Goal: Information Seeking & Learning: Find specific fact

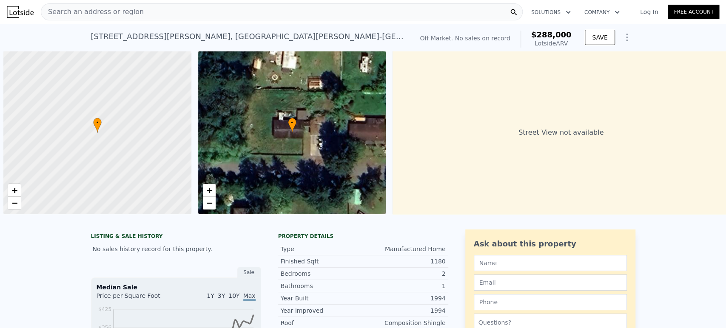
scroll to position [0, 3]
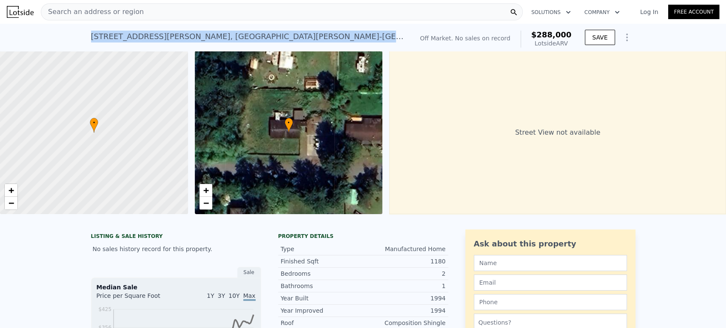
drag, startPoint x: 272, startPoint y: 36, endPoint x: 68, endPoint y: 37, distance: 204.1
click at [68, 37] on div "161 E Kinkaid St , Port Hadlock-Irondale , WA 98339 No sales on record (~ARV $2…" at bounding box center [363, 37] width 726 height 27
copy div "161 E Kinkaid St , Port Hadlock-Irondale , WA 98339"
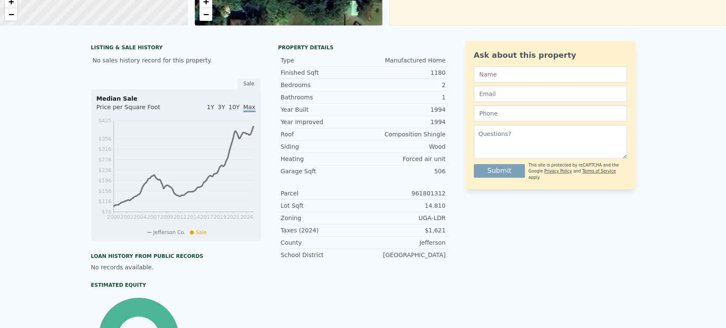
scroll to position [0, 0]
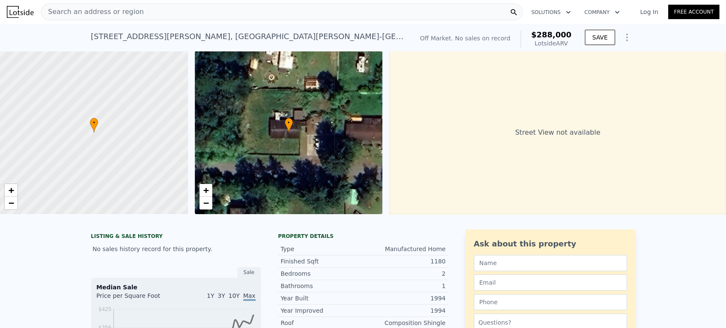
click at [223, 11] on div "Search an address or region" at bounding box center [282, 11] width 482 height 17
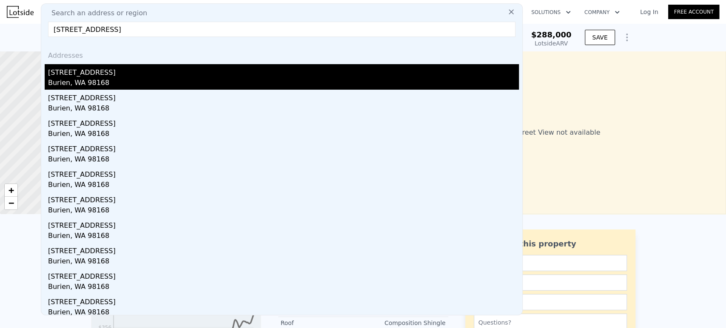
type input "13412 6th Ave S Burien, WA 98168, King County"
click at [158, 74] on div "13412 6th Ave S" at bounding box center [283, 71] width 471 height 14
type input "0.75"
type input "1.75"
type input "730"
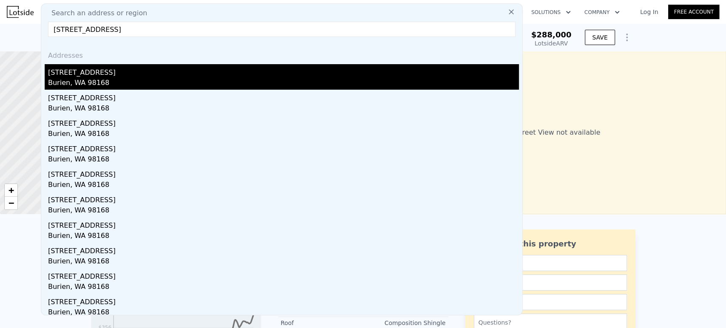
type input "990"
type input "6000"
type input "11085"
type input "$ 470,000"
type input "5"
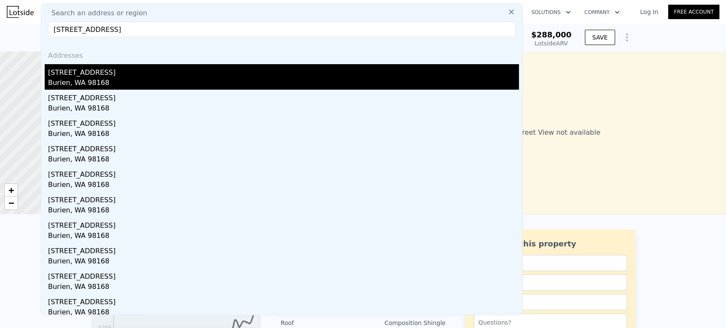
type input "$ 30,000"
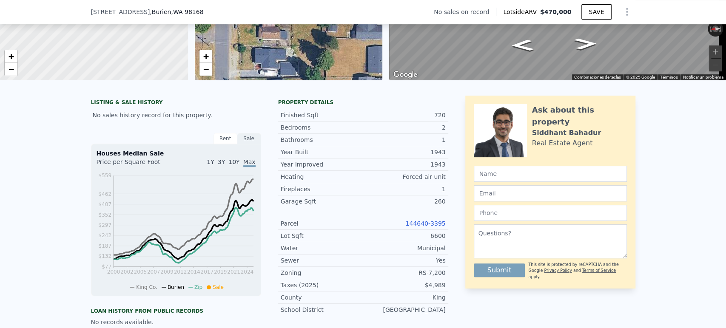
scroll to position [139, 0]
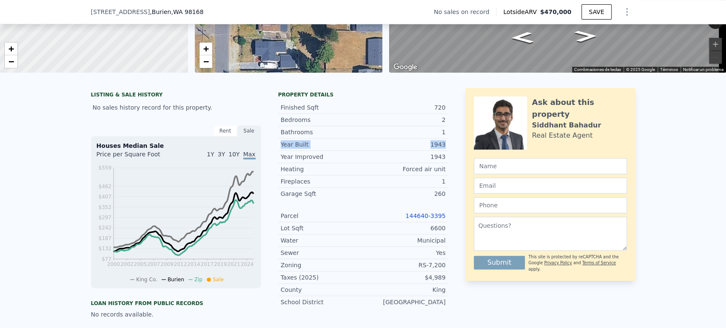
drag, startPoint x: 275, startPoint y: 152, endPoint x: 445, endPoint y: 152, distance: 170.1
click at [445, 152] on div "LISTING & SALE HISTORY No sales history record for this property. Rent Sale Ren…" at bounding box center [363, 258] width 544 height 340
copy div "Year Built 1943"
type input "$ 472,000"
type input "$ 30,001"
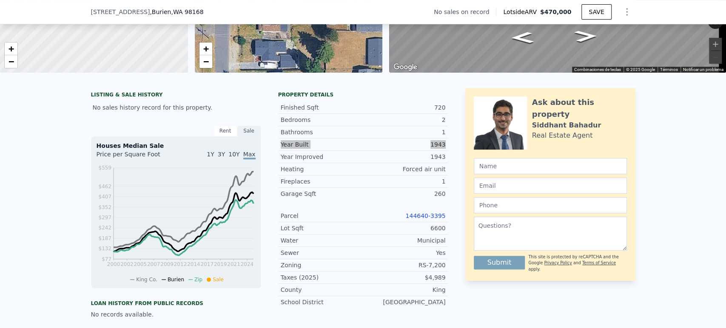
checkbox input "false"
checkbox input "true"
click at [341, 135] on div "Bathrooms" at bounding box center [322, 132] width 82 height 9
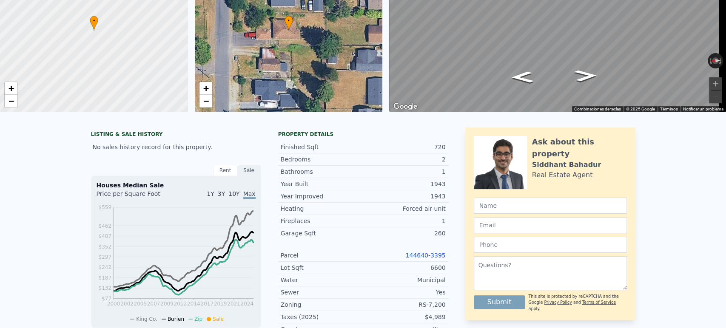
scroll to position [3, 0]
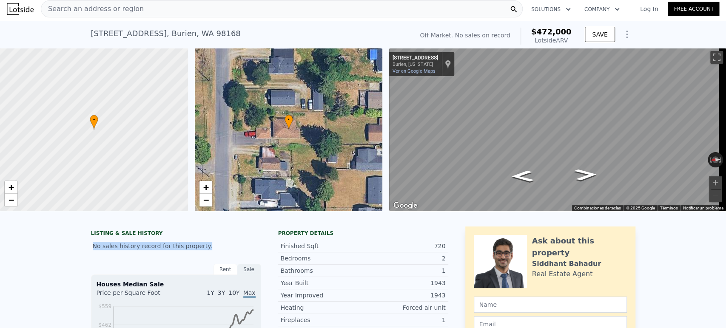
drag, startPoint x: 195, startPoint y: 257, endPoint x: 89, endPoint y: 256, distance: 105.9
click at [91, 254] on div "No sales history record for this property." at bounding box center [176, 246] width 170 height 15
copy div "No sales history record for this property."
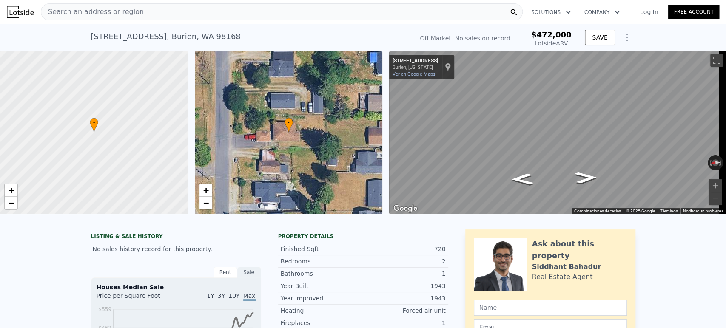
click at [184, 10] on div "Search an address or region" at bounding box center [282, 11] width 482 height 17
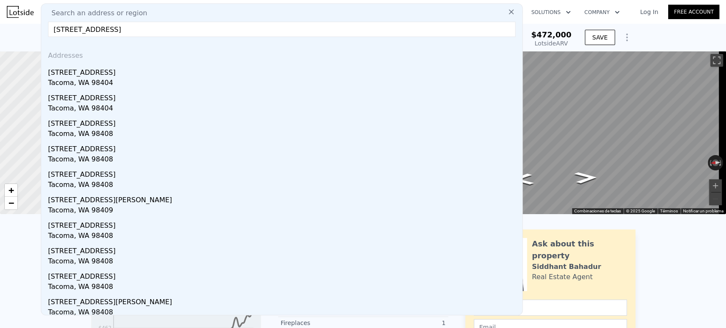
type input "7643 East D Street Tacoma, WA 98404, Pierce County"
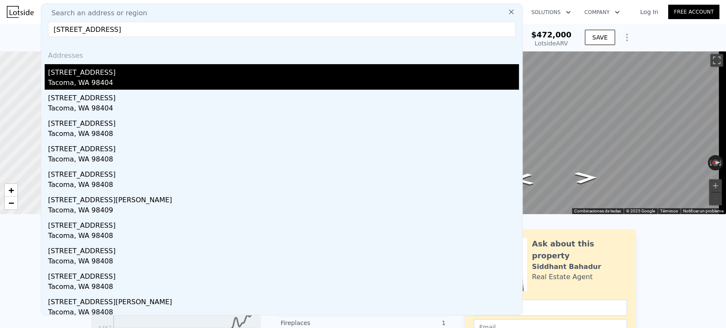
click at [166, 72] on div "7643 E D St" at bounding box center [283, 71] width 471 height 14
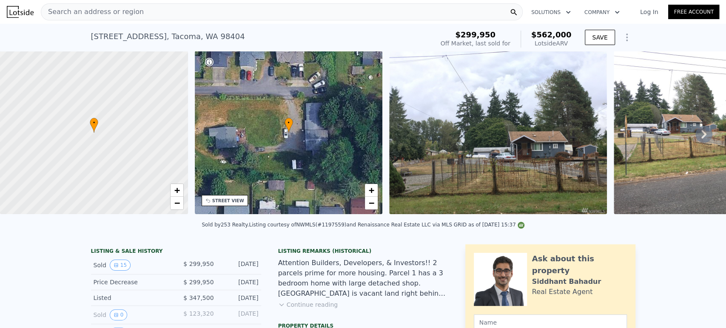
drag, startPoint x: 180, startPoint y: 275, endPoint x: 257, endPoint y: 275, distance: 77.0
drag, startPoint x: 181, startPoint y: 270, endPoint x: 258, endPoint y: 268, distance: 77.0
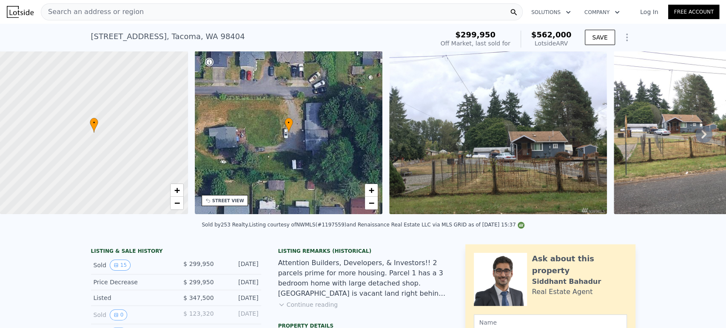
copy div "$ 299,950 Jun 28, 2018"
click at [696, 142] on icon at bounding box center [703, 134] width 17 height 17
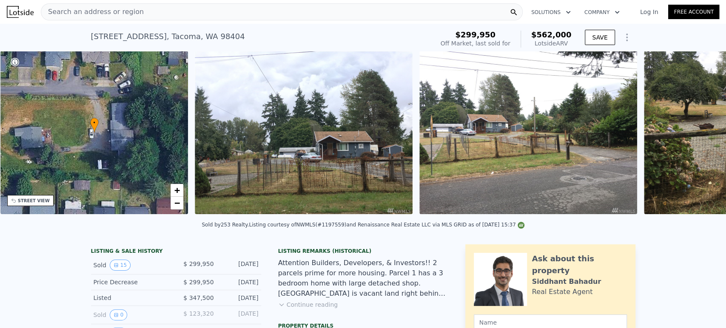
click at [696, 142] on div "• + − • + − STREET VIEW ← Mover a la izquierda → Mover a la derecha ↑ Mover hac…" at bounding box center [363, 134] width 726 height 166
click at [601, 147] on img at bounding box center [528, 132] width 218 height 163
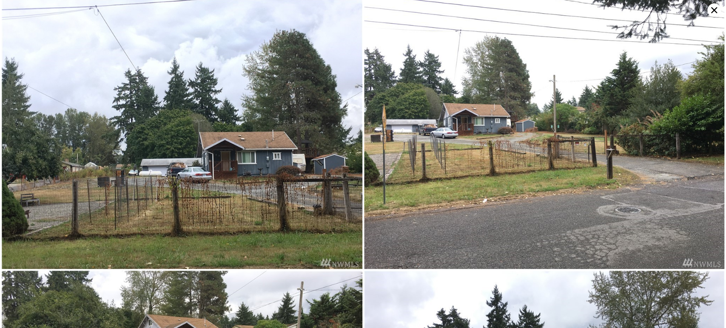
scroll to position [0, 0]
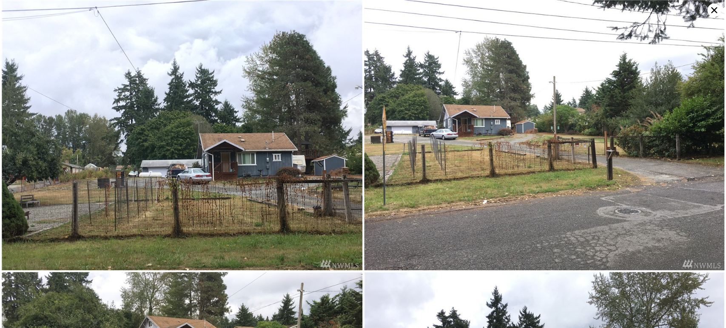
click at [710, 13] on icon at bounding box center [714, 10] width 14 height 14
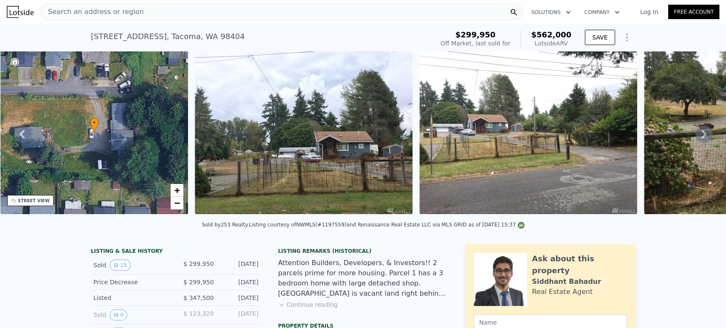
click at [326, 6] on div "Search an address or region" at bounding box center [282, 11] width 482 height 17
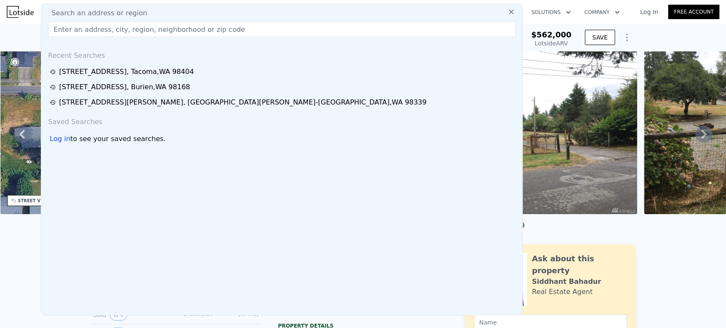
type input "Please skiptrace this lead asap."
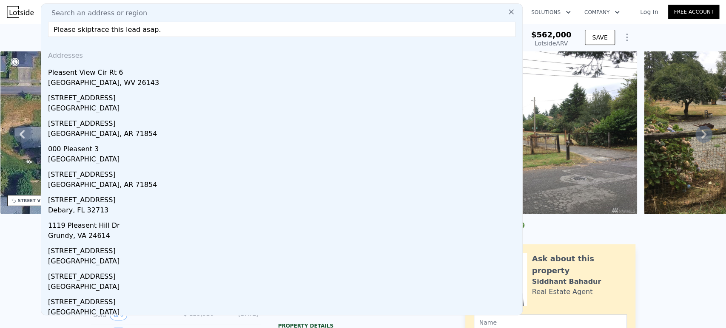
click at [322, 26] on input "Please skiptrace this lead asap." at bounding box center [281, 29] width 467 height 15
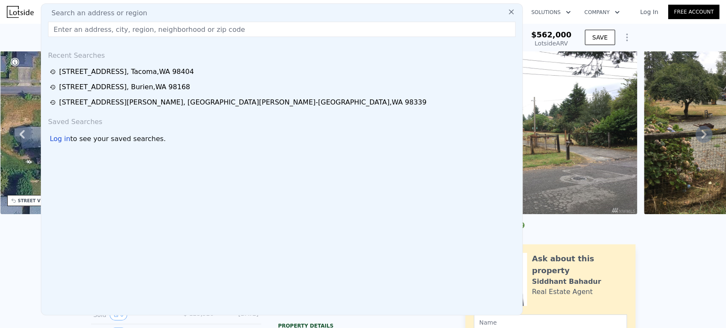
paste input "2501 S Ainsworth Ave Tacoma, WA 98405, Pierce County"
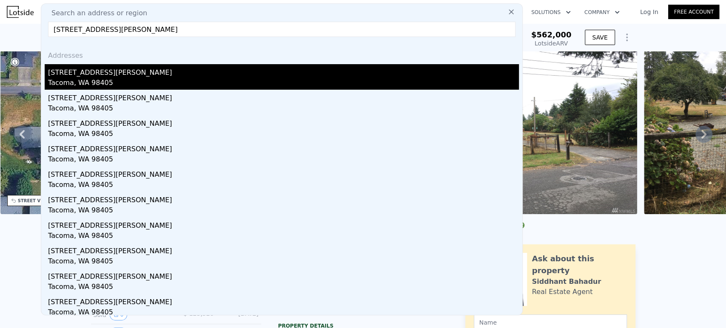
type input "2501 S Ainsworth Ave Tacoma, WA 98405, Pierce County"
click at [138, 70] on div "2501 S Ainsworth Ave" at bounding box center [283, 71] width 471 height 14
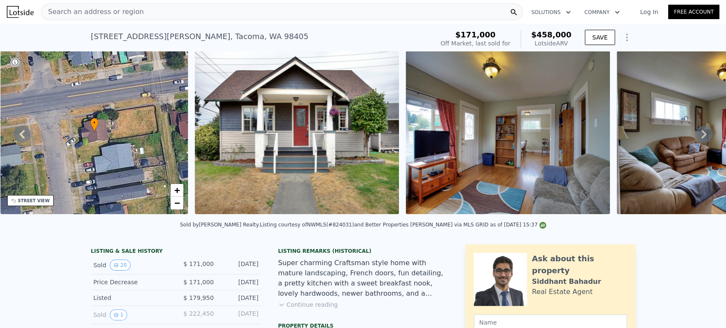
click at [259, 9] on div "Search an address or region" at bounding box center [282, 11] width 482 height 17
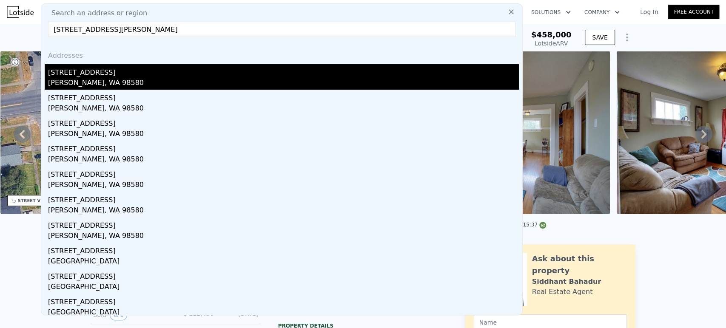
type input "32110 61st Ave Ct S Roy, WA 98580 , Pierce County"
click at [150, 85] on div "Roy, WA 98580" at bounding box center [283, 84] width 471 height 12
type input "3"
type input "1.75"
type input "1249"
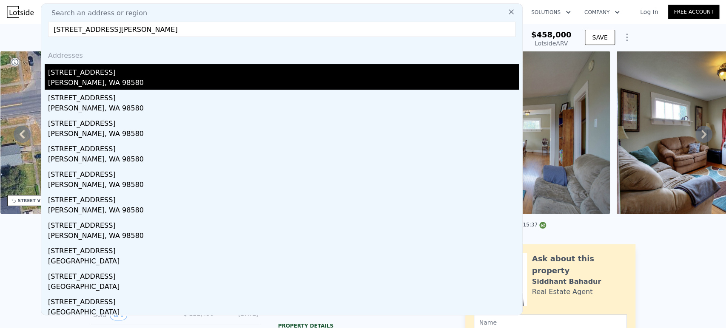
type input "1836"
type input "40260"
type input "57499"
type input "$ 440,000"
type input "4"
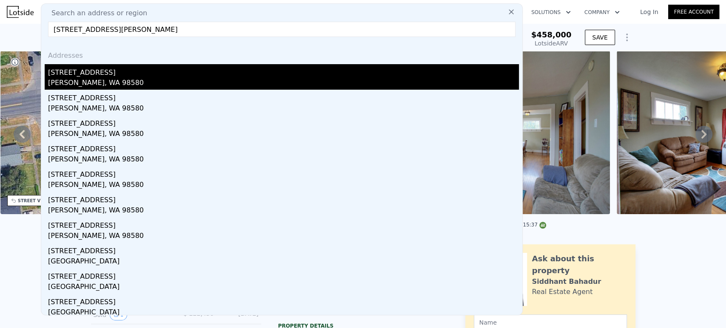
type input "$ 269,568"
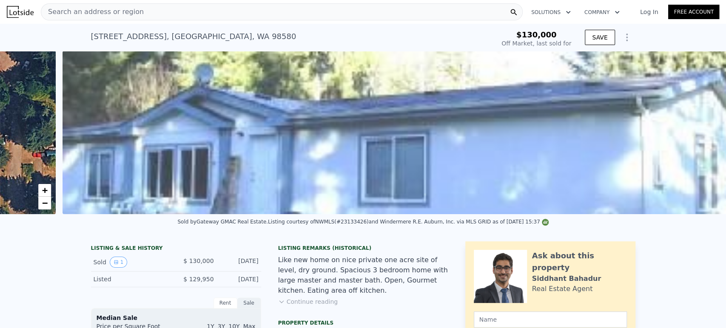
scroll to position [0, 389]
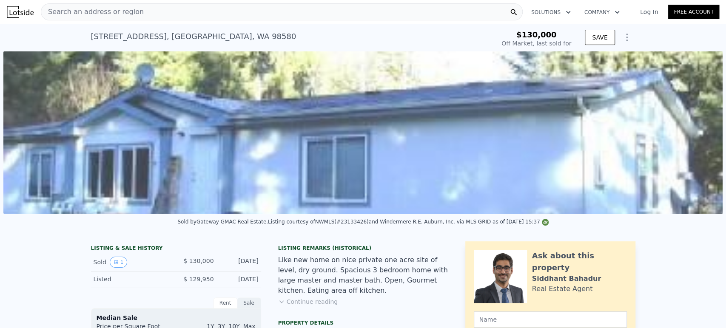
click at [516, 183] on img at bounding box center [362, 132] width 719 height 163
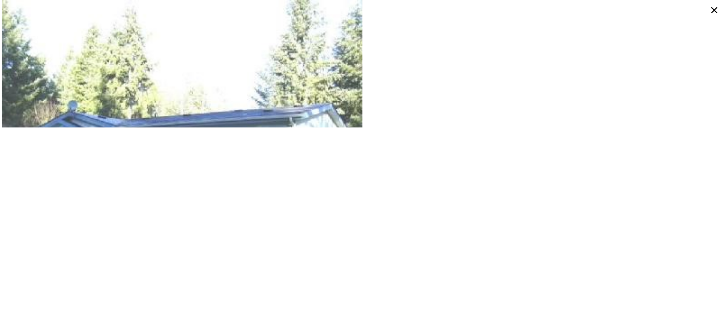
click at [715, 10] on icon at bounding box center [714, 10] width 14 height 14
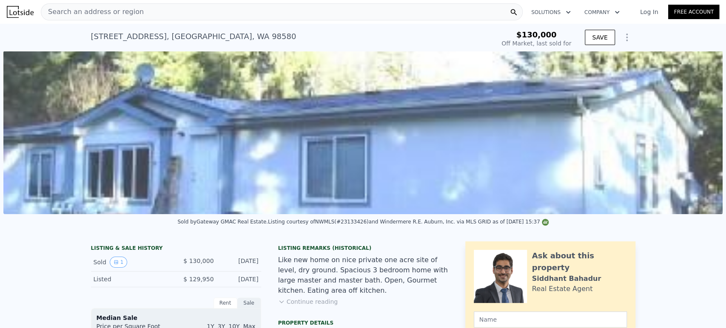
click at [472, 139] on img at bounding box center [362, 132] width 719 height 163
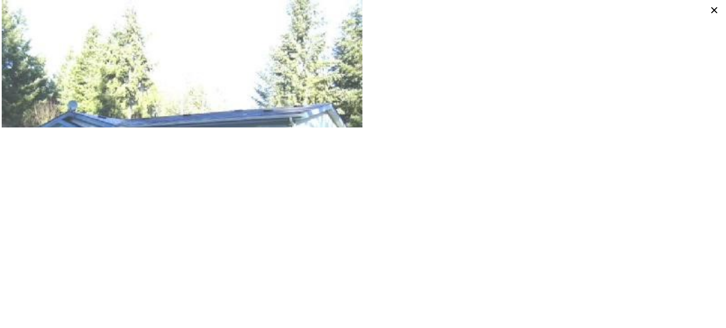
click at [407, 132] on div at bounding box center [363, 164] width 726 height 328
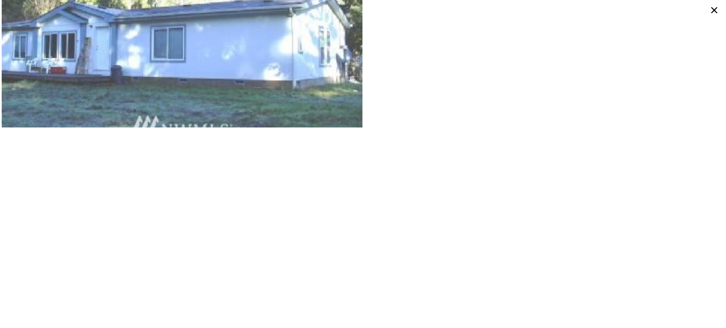
scroll to position [84, 0]
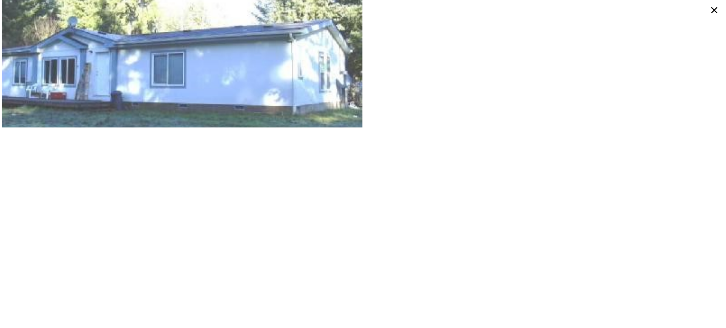
click at [711, 11] on icon at bounding box center [714, 10] width 14 height 14
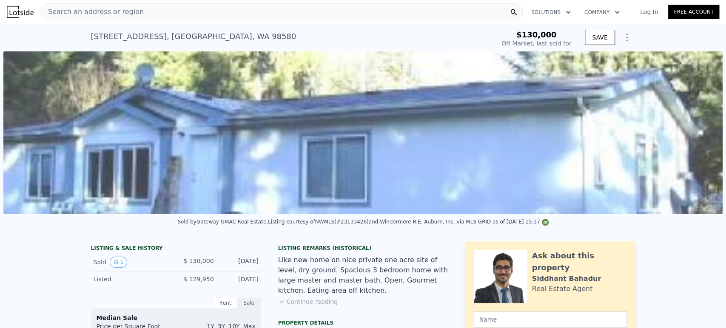
drag, startPoint x: 172, startPoint y: 271, endPoint x: 259, endPoint y: 267, distance: 86.4
copy div "$ 130,000 Dec 10, 2003"
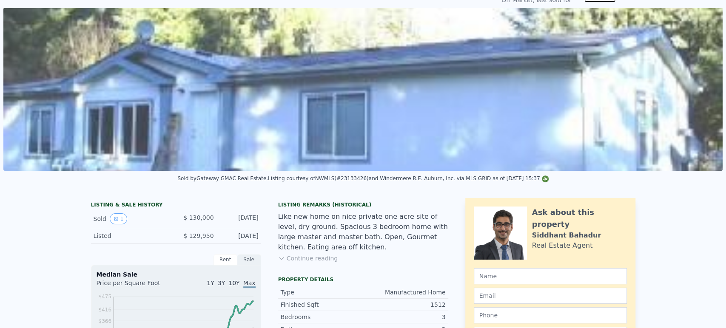
scroll to position [3, 0]
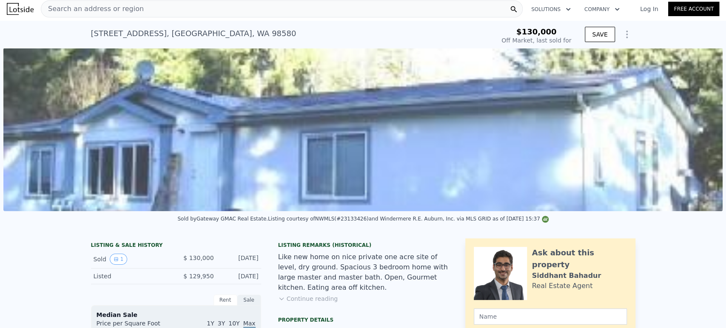
click at [279, 11] on div "Search an address or region" at bounding box center [282, 8] width 482 height 17
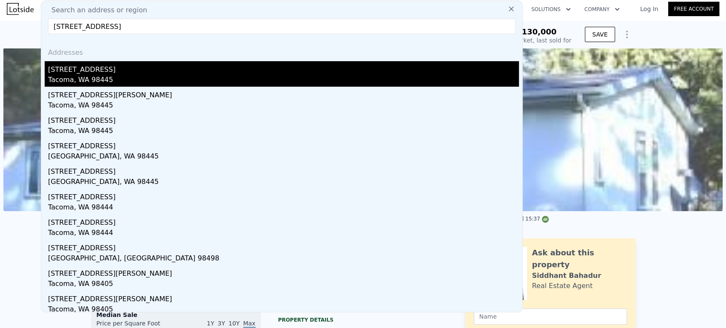
type input "10208 D St E Tacoma, WA 98445, Pierce County"
click at [170, 65] on div "10208 D St E" at bounding box center [283, 68] width 471 height 14
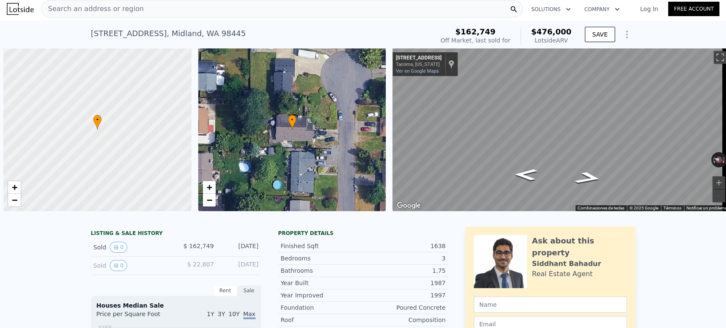
scroll to position [0, 3]
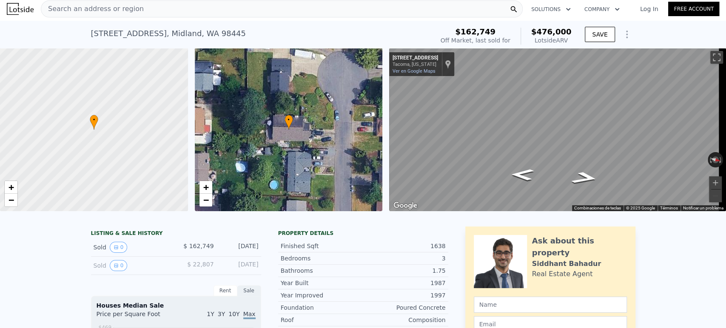
drag, startPoint x: 185, startPoint y: 254, endPoint x: 264, endPoint y: 254, distance: 78.2
copy div "$ 162,749 Jul 2, 1998"
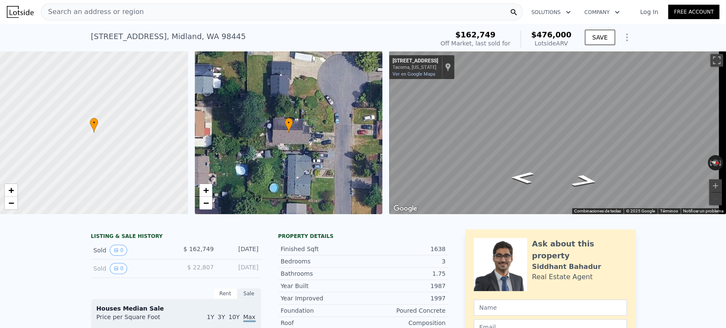
click at [256, 13] on div "Search an address or region" at bounding box center [282, 11] width 482 height 17
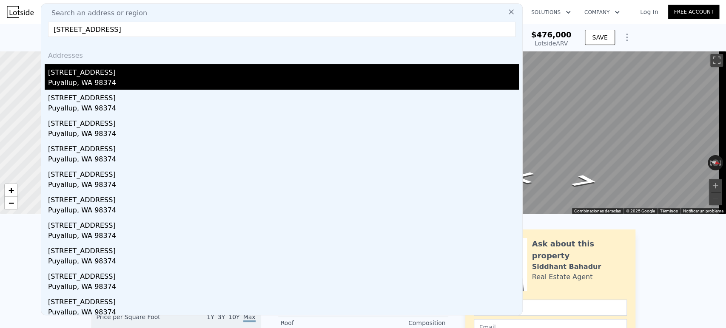
type input "13804 112th Avenue Court East Puyallup, WA 98374, Pierce County"
click at [222, 81] on div "Puyallup, WA 98374" at bounding box center [283, 84] width 471 height 12
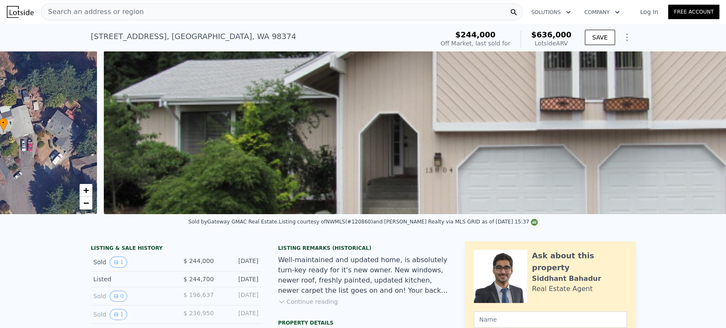
scroll to position [0, 389]
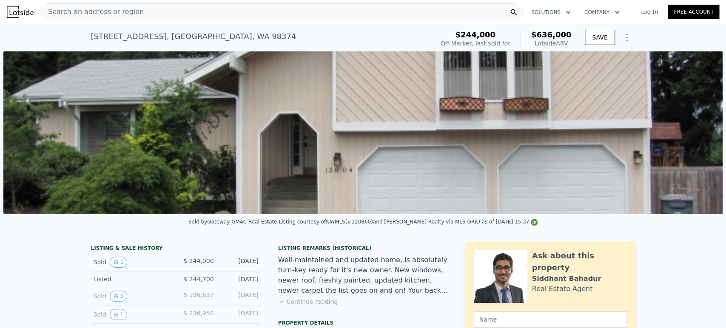
click at [508, 174] on img at bounding box center [362, 132] width 719 height 163
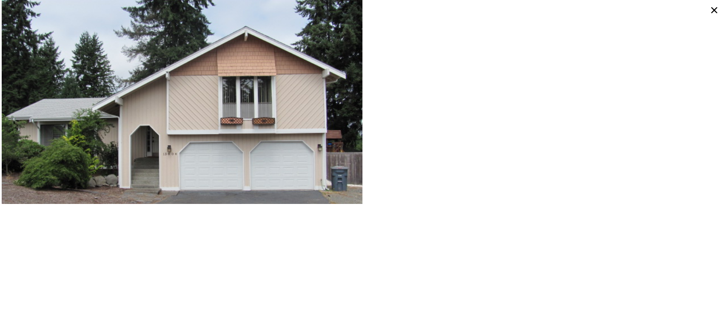
scroll to position [0, 3]
click at [713, 7] on icon at bounding box center [714, 10] width 14 height 14
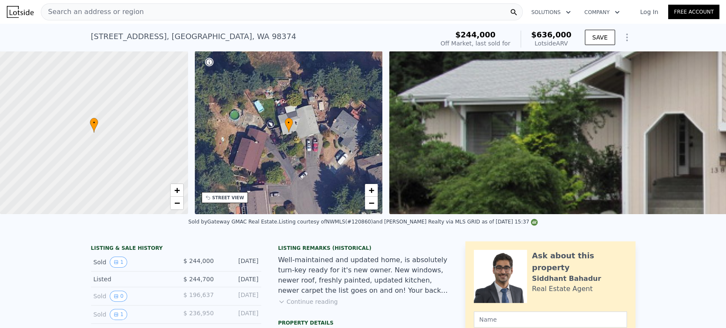
drag, startPoint x: 184, startPoint y: 272, endPoint x: 262, endPoint y: 273, distance: 78.2
copy div "$ 244,000 Oct 25, 2010"
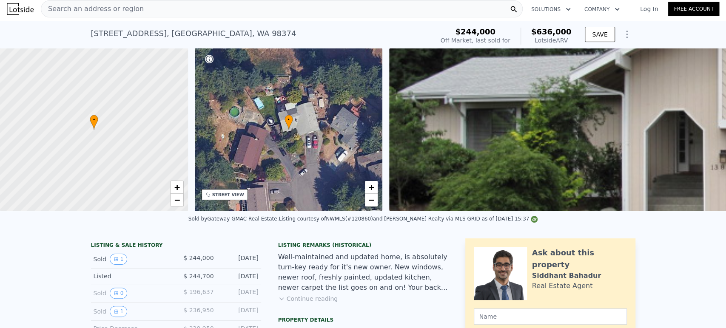
scroll to position [0, 0]
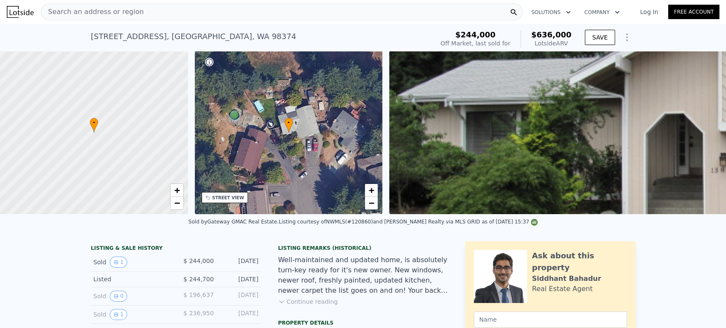
click at [253, 17] on div "Search an address or region" at bounding box center [282, 11] width 482 height 17
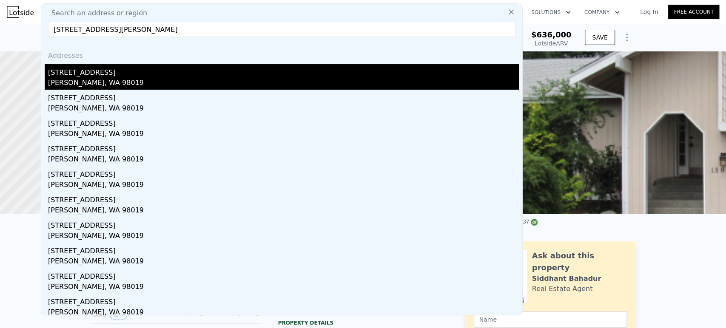
type input "30338 NE 172nd St Duvall, WA 98019, King County"
click at [157, 66] on div "30338 NE 172nd St" at bounding box center [283, 71] width 471 height 14
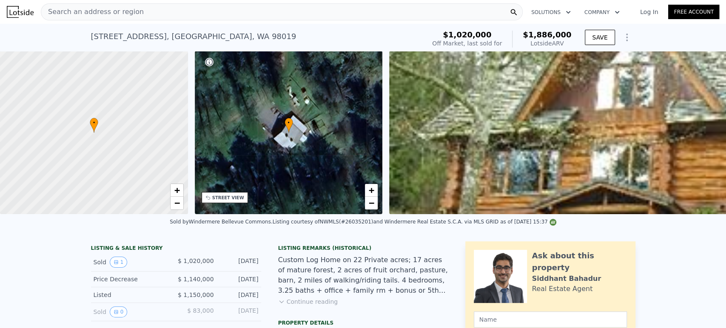
drag, startPoint x: 179, startPoint y: 269, endPoint x: 259, endPoint y: 275, distance: 80.6
copy div "$ 1,020,000 Dec 5, 2006"
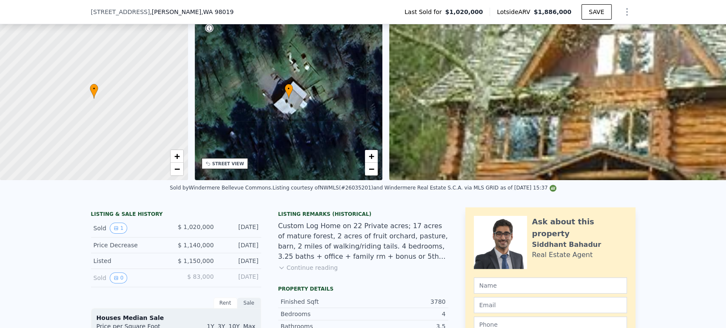
scroll to position [44, 0]
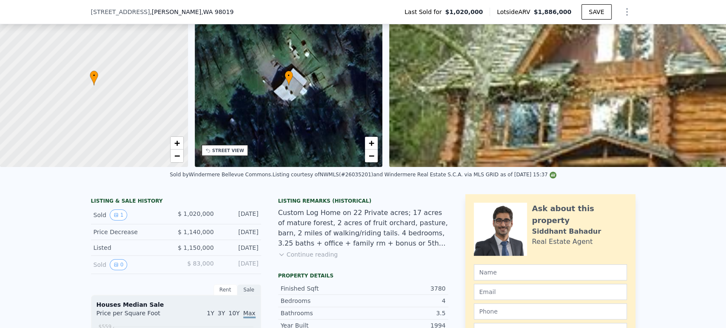
drag, startPoint x: 277, startPoint y: 273, endPoint x: 652, endPoint y: 265, distance: 375.2
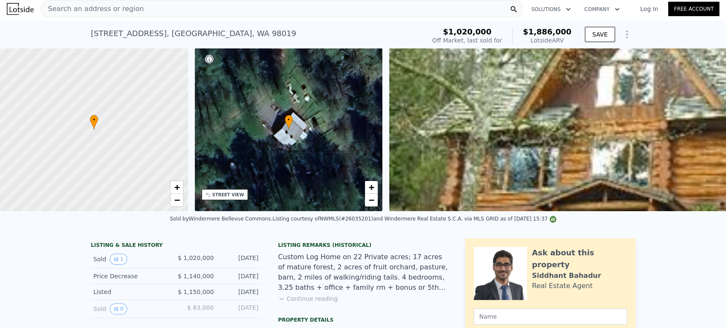
scroll to position [0, 0]
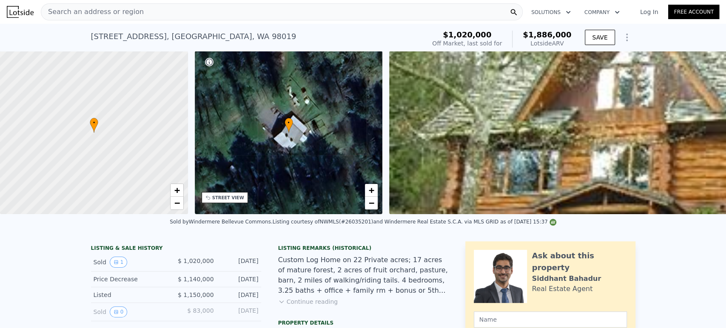
click at [221, 7] on div "Search an address or region" at bounding box center [282, 11] width 482 height 17
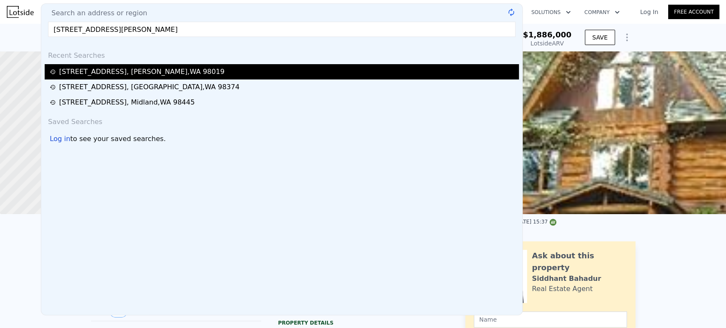
type input "96 Hylebos Ave Milton, WA 98354, King County"
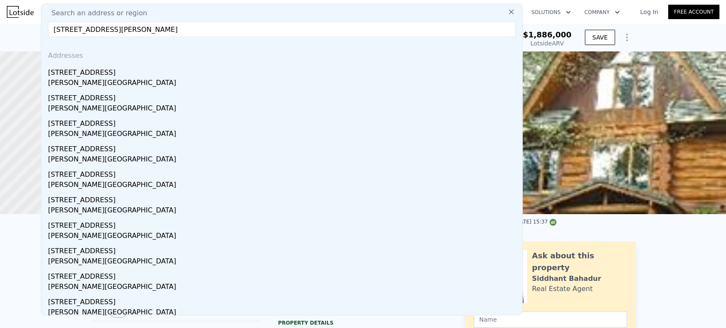
click at [146, 78] on div "Milton, WA 98354" at bounding box center [283, 84] width 471 height 12
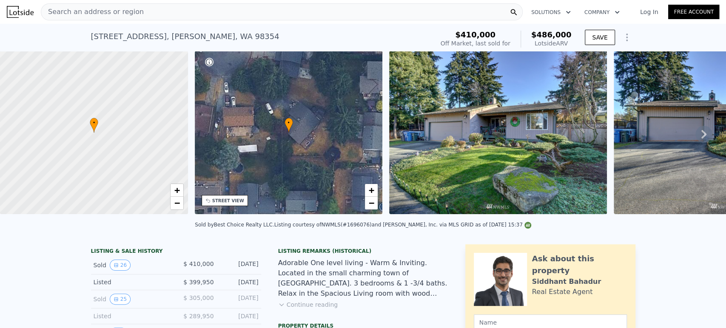
click at [695, 137] on icon at bounding box center [703, 134] width 17 height 17
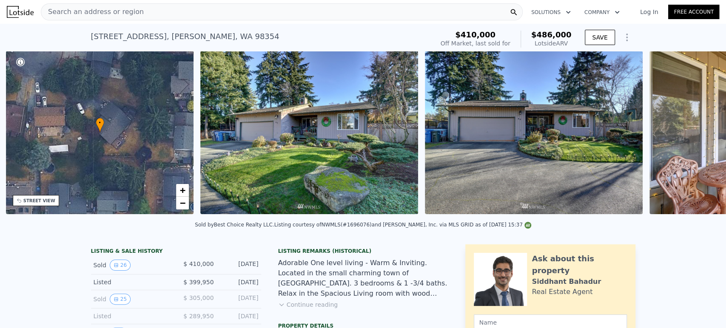
scroll to position [0, 198]
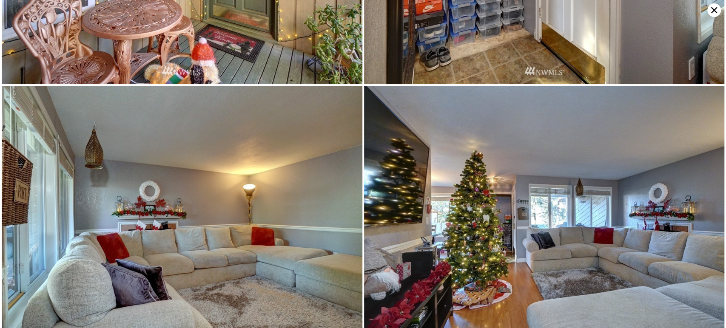
scroll to position [538, 0]
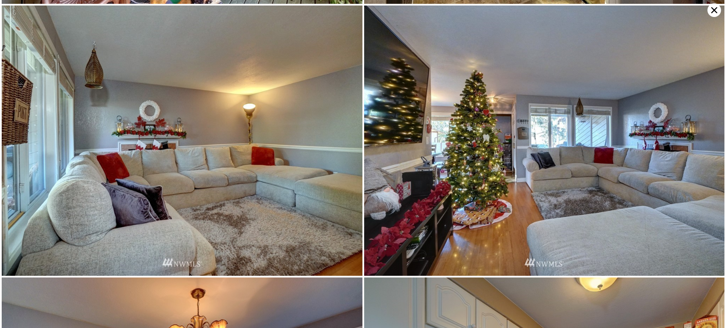
click at [714, 9] on icon at bounding box center [714, 10] width 14 height 14
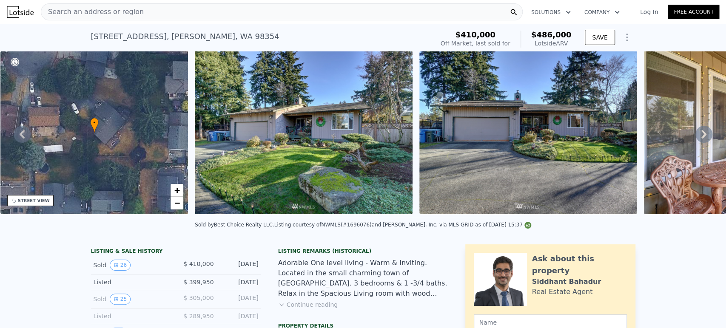
click at [228, 6] on div "Search an address or region" at bounding box center [282, 11] width 482 height 17
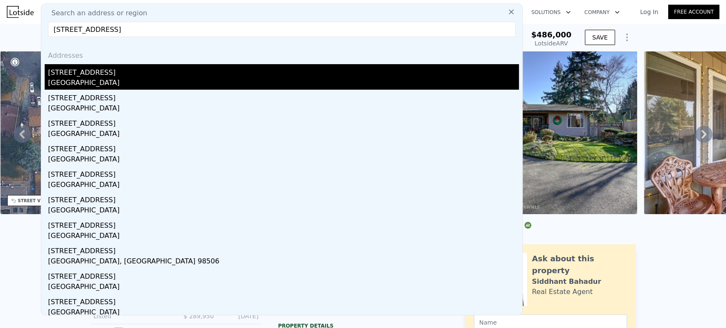
type input "3339 Madrona Beach Rd NW Olympia, WA 98502, Thurston County"
click at [188, 72] on div "[STREET_ADDRESS]" at bounding box center [283, 71] width 471 height 14
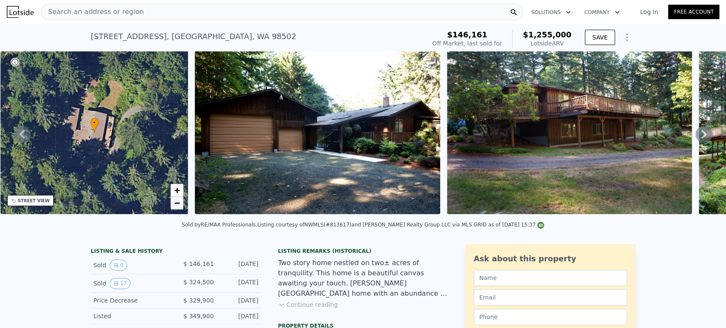
click at [177, 203] on span "−" at bounding box center [177, 203] width 6 height 11
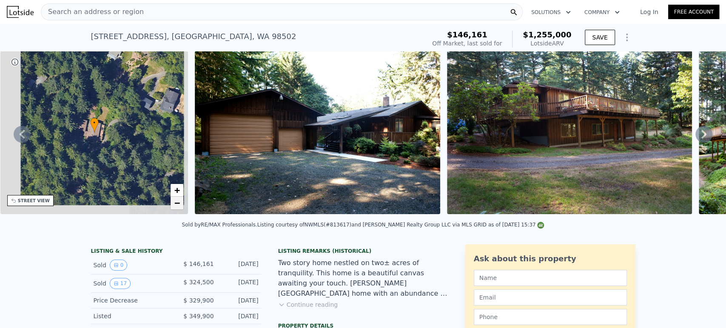
click at [177, 203] on span "−" at bounding box center [177, 203] width 6 height 11
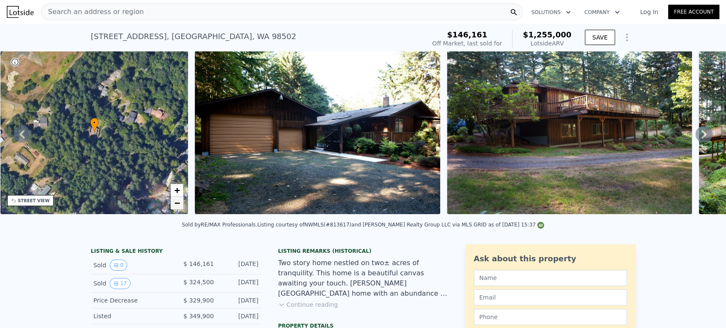
click at [171, 205] on link "−" at bounding box center [177, 203] width 13 height 13
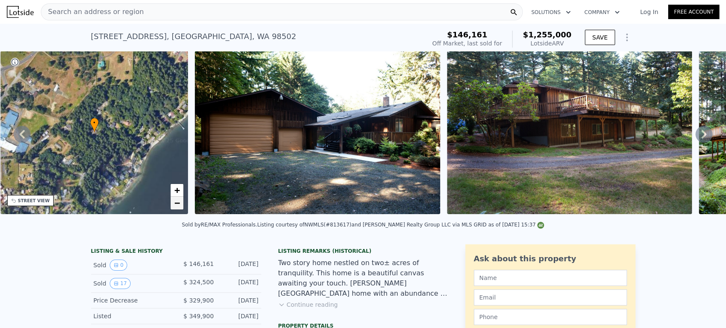
click at [180, 205] on span "−" at bounding box center [177, 203] width 6 height 11
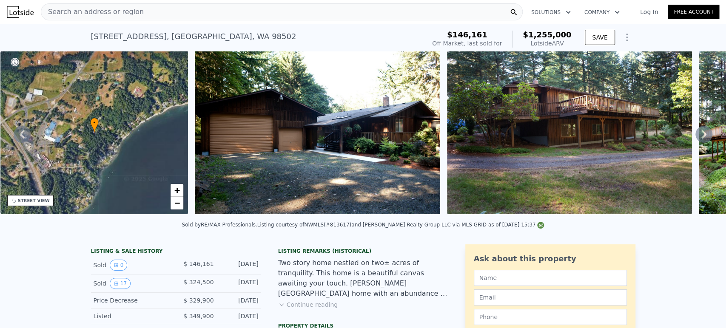
click at [695, 138] on icon at bounding box center [703, 134] width 17 height 17
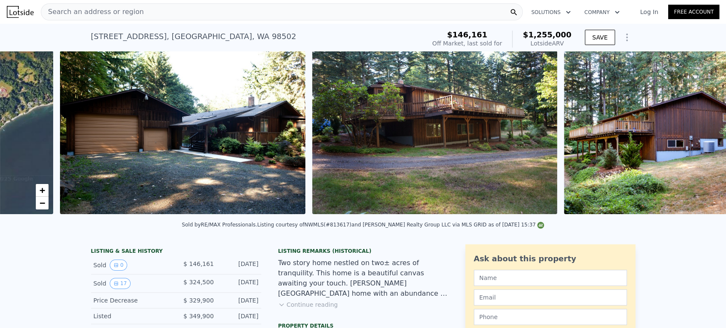
scroll to position [0, 389]
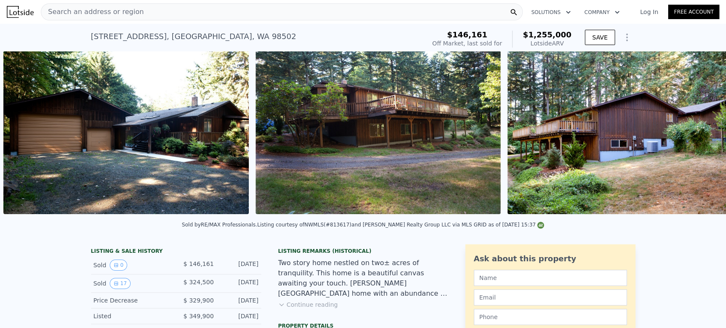
click at [693, 138] on img at bounding box center [629, 132] width 245 height 163
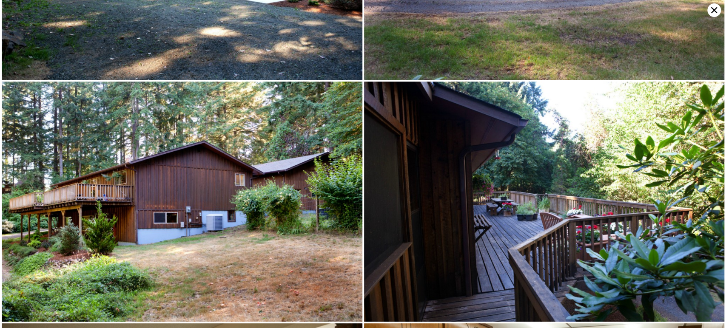
scroll to position [239, 0]
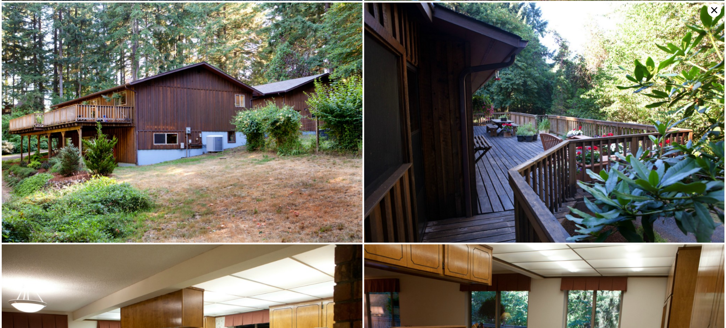
click at [714, 11] on icon at bounding box center [714, 10] width 6 height 6
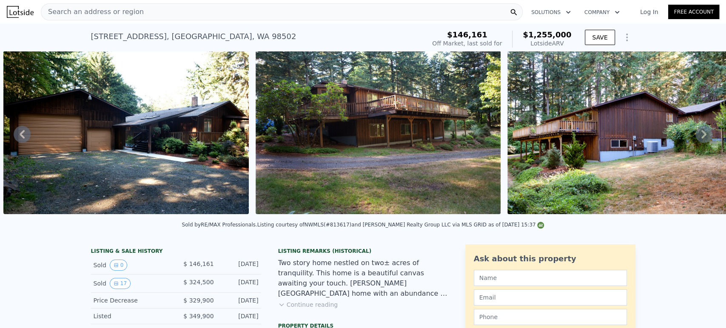
click at [695, 138] on icon at bounding box center [703, 134] width 17 height 17
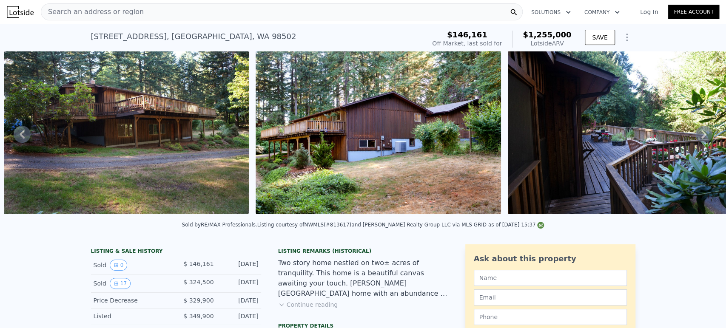
click at [695, 138] on icon at bounding box center [703, 134] width 17 height 17
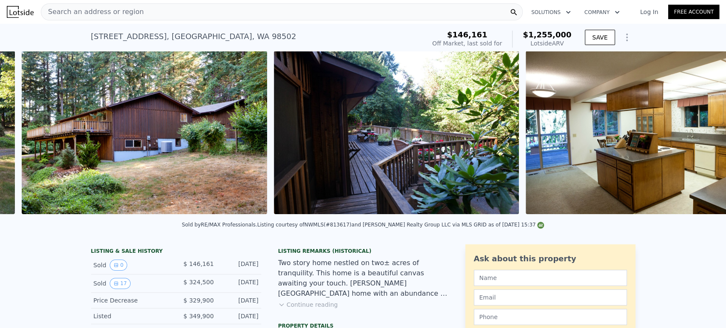
scroll to position [0, 893]
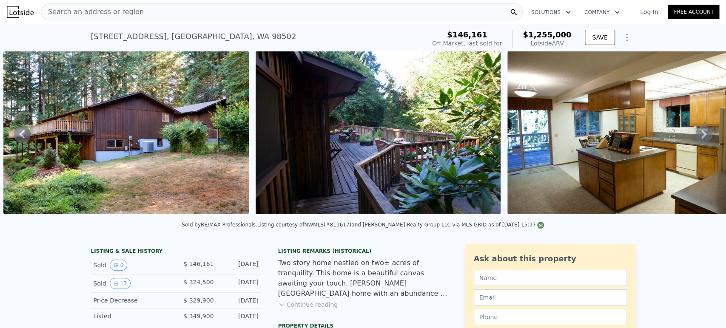
click at [695, 138] on icon at bounding box center [703, 134] width 17 height 17
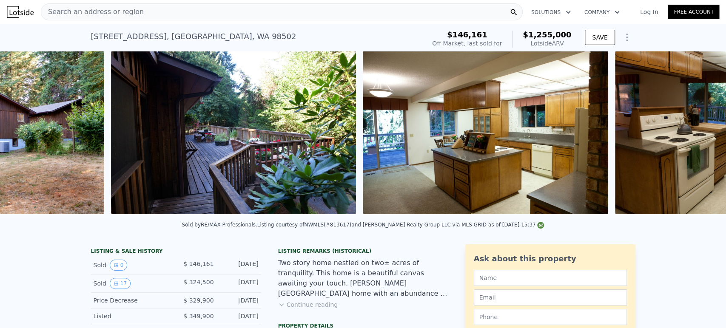
scroll to position [0, 1145]
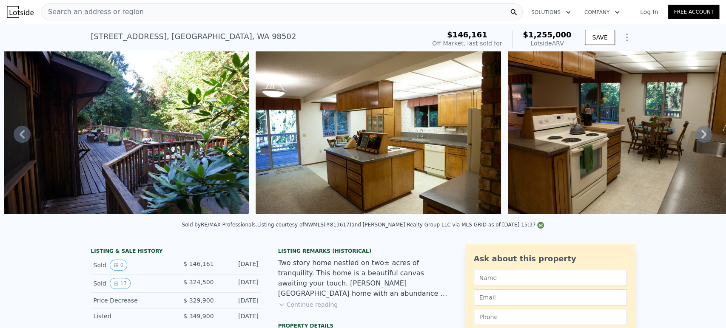
click at [695, 138] on icon at bounding box center [703, 134] width 17 height 17
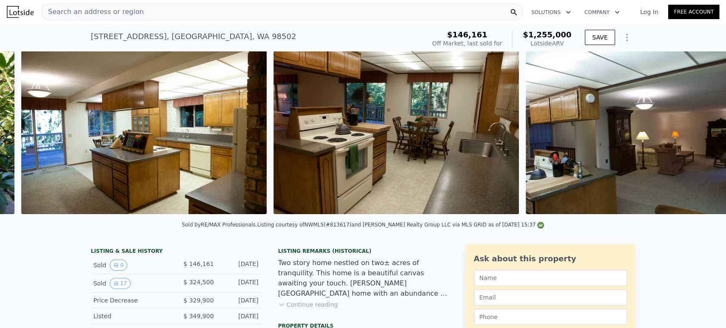
scroll to position [0, 1397]
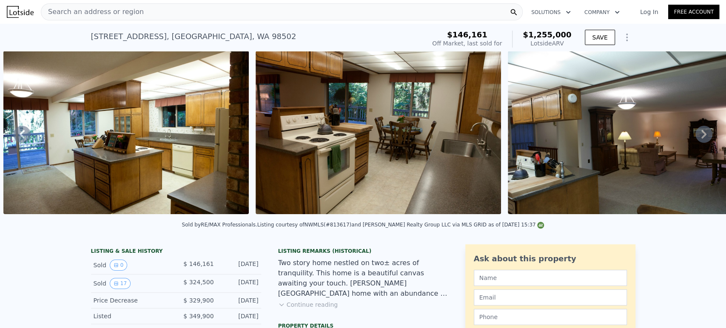
click at [695, 138] on icon at bounding box center [703, 134] width 17 height 17
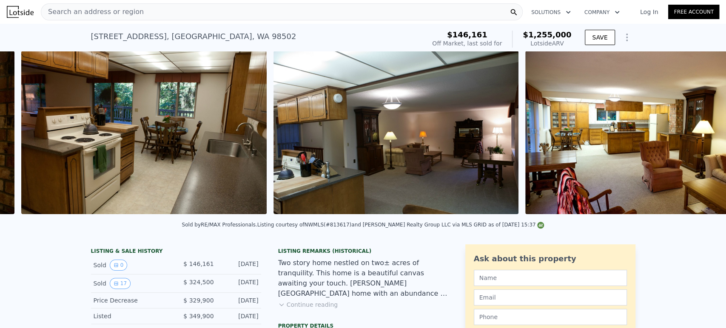
scroll to position [0, 1649]
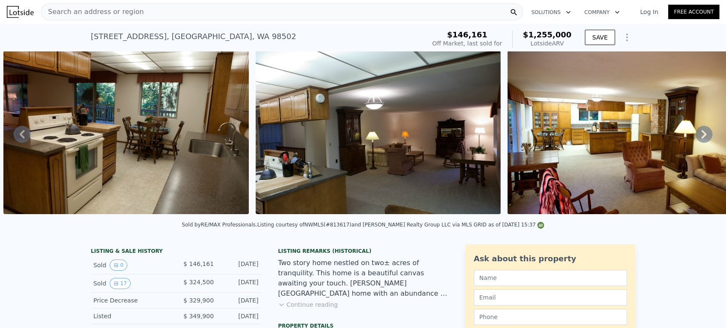
click at [695, 138] on icon at bounding box center [703, 134] width 17 height 17
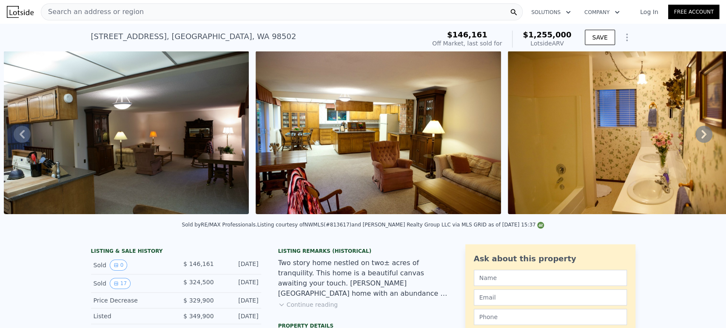
click at [695, 138] on icon at bounding box center [703, 134] width 17 height 17
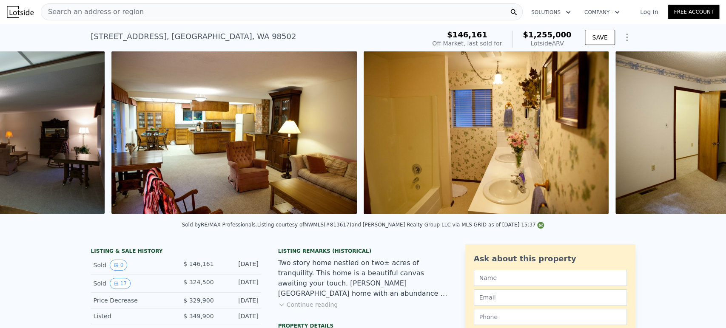
scroll to position [0, 2153]
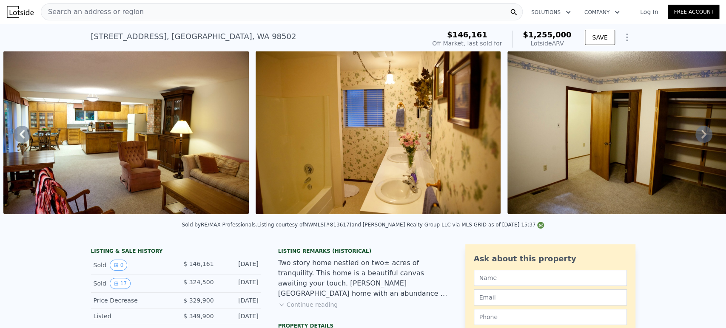
click at [695, 138] on icon at bounding box center [703, 134] width 17 height 17
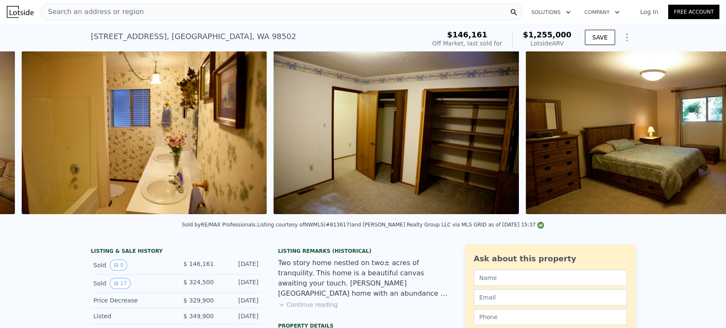
scroll to position [0, 2405]
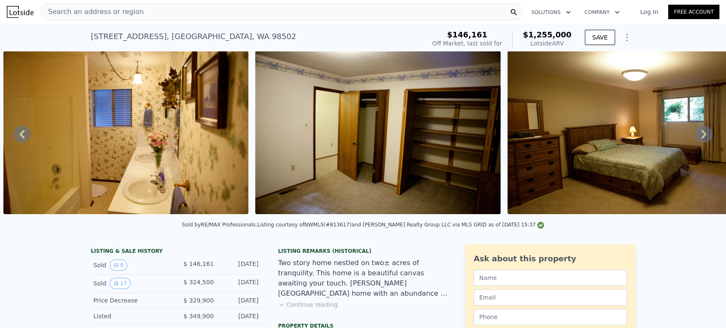
click at [702, 137] on icon at bounding box center [703, 134] width 17 height 17
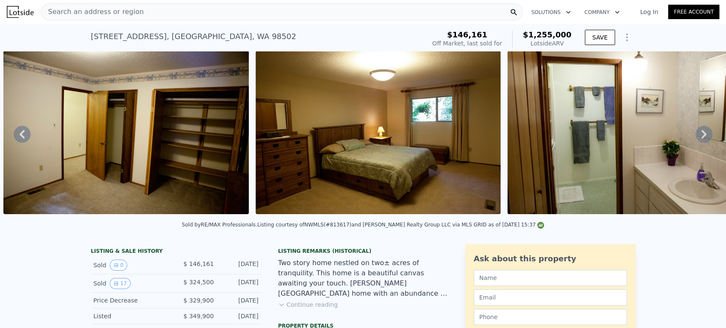
click at [702, 137] on icon at bounding box center [703, 134] width 17 height 17
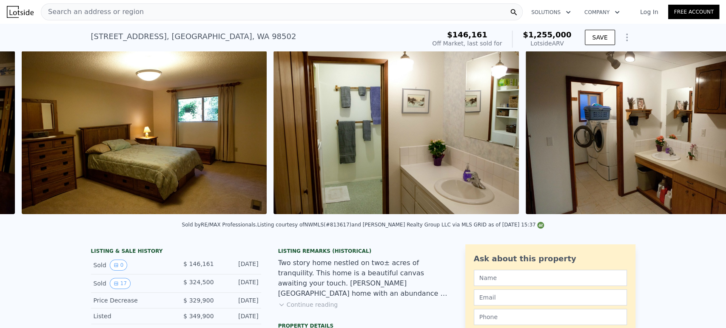
scroll to position [0, 2909]
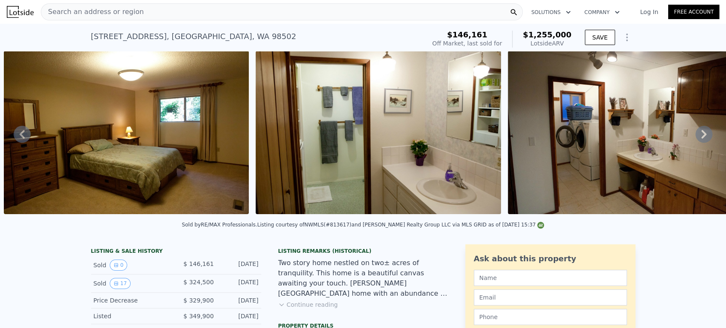
click at [701, 136] on icon at bounding box center [703, 134] width 5 height 9
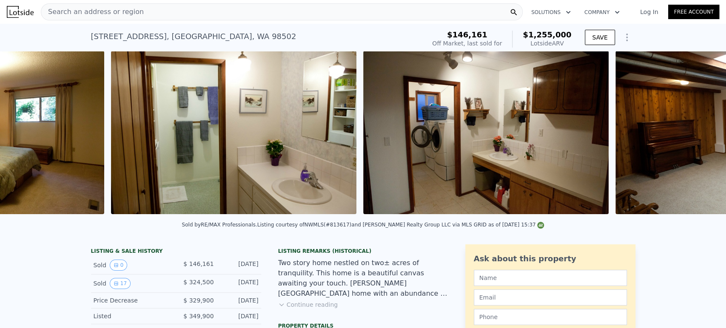
scroll to position [0, 3160]
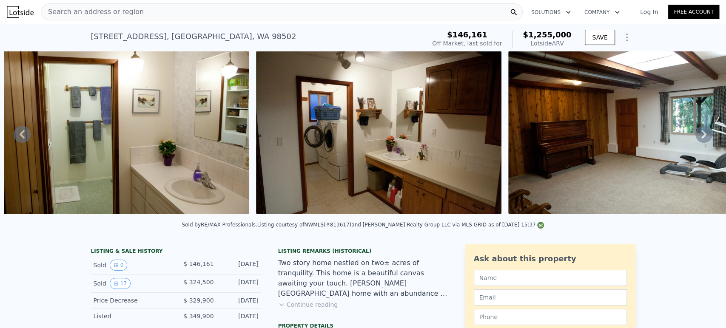
click at [695, 135] on icon at bounding box center [703, 134] width 17 height 17
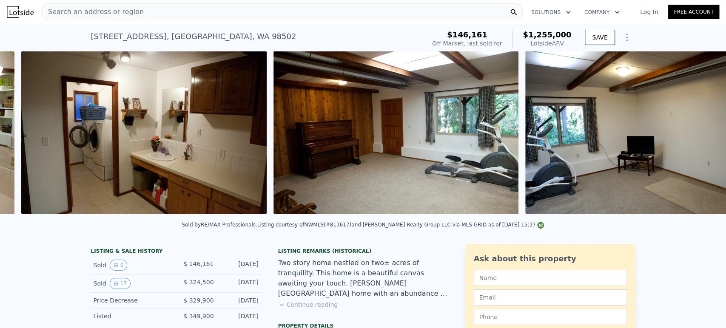
scroll to position [0, 3413]
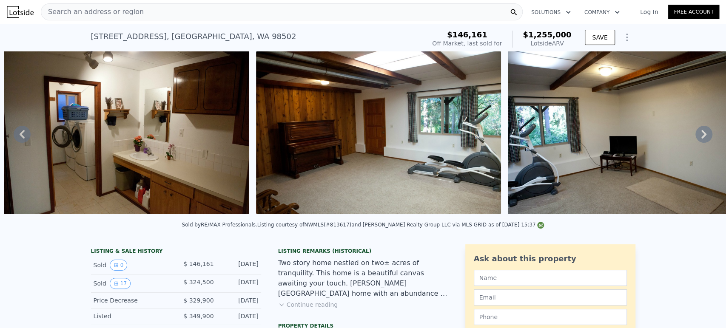
click at [706, 135] on img at bounding box center [630, 132] width 245 height 163
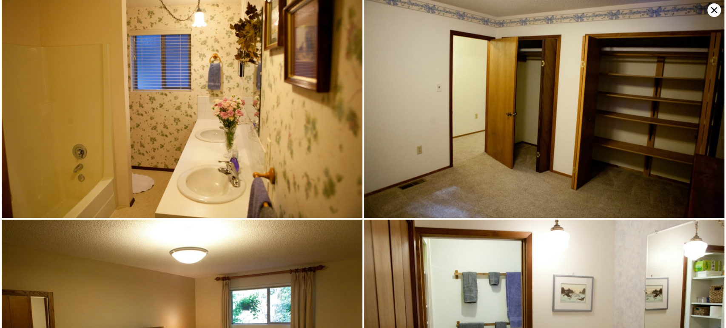
scroll to position [957, 0]
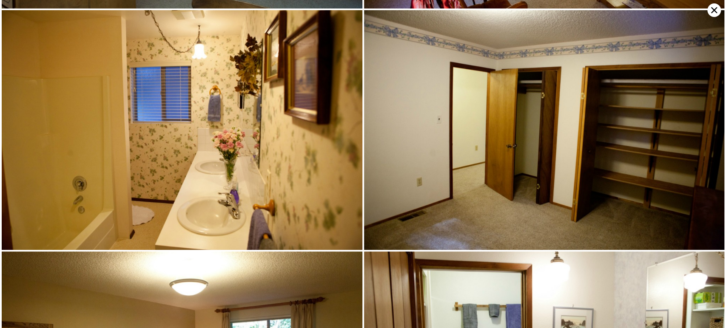
click at [712, 11] on icon at bounding box center [714, 10] width 6 height 6
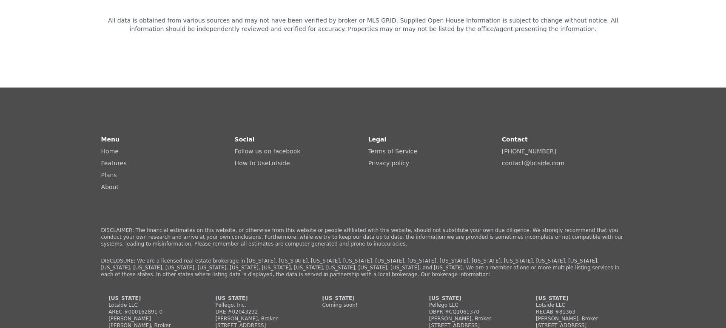
scroll to position [0, 0]
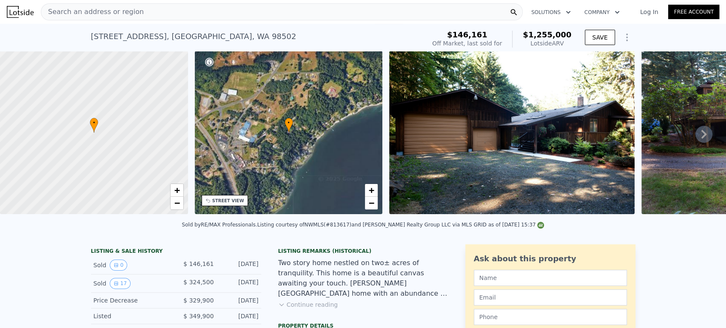
click at [696, 134] on icon at bounding box center [703, 134] width 17 height 17
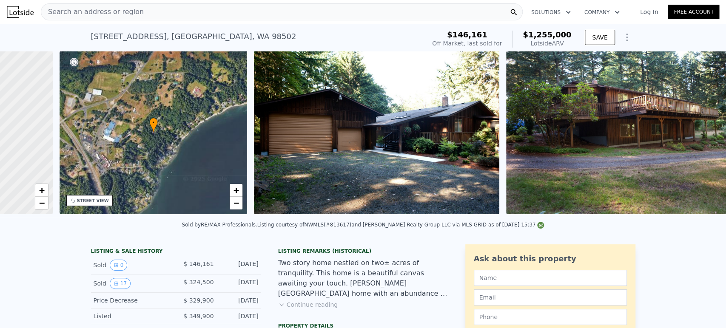
scroll to position [0, 198]
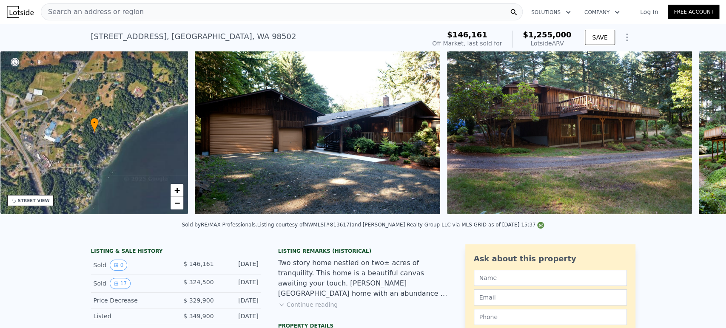
click at [696, 137] on icon at bounding box center [703, 134] width 17 height 17
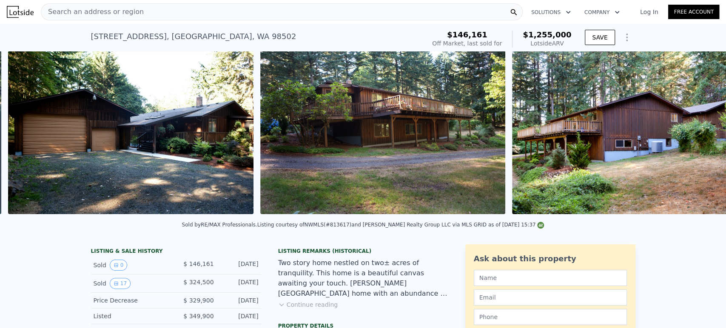
scroll to position [0, 389]
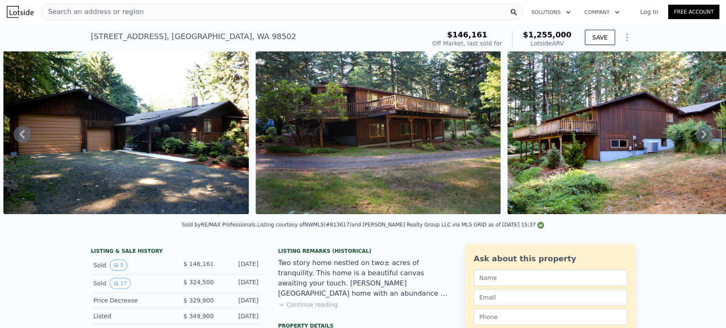
click at [696, 137] on icon at bounding box center [703, 134] width 17 height 17
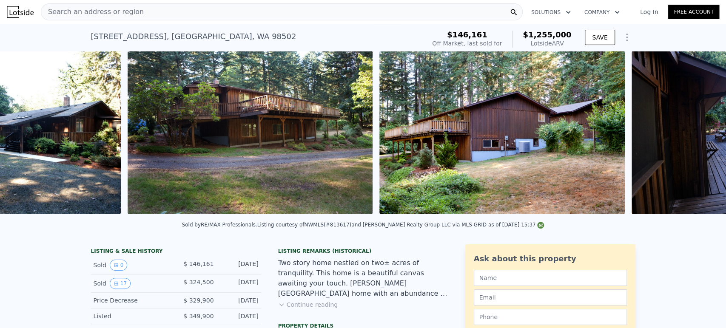
scroll to position [0, 641]
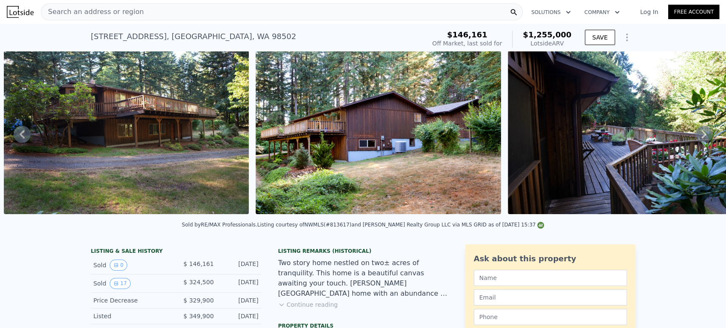
click at [696, 137] on div "• + − • + − STREET VIEW Street View not available SATELLITE VIEW" at bounding box center [363, 134] width 726 height 166
click at [696, 137] on icon at bounding box center [703, 134] width 17 height 17
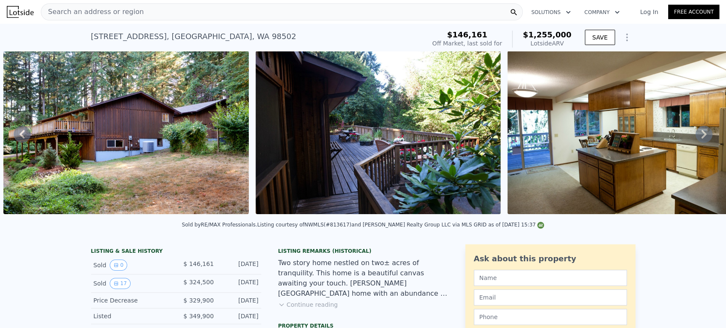
click at [696, 137] on icon at bounding box center [703, 134] width 17 height 17
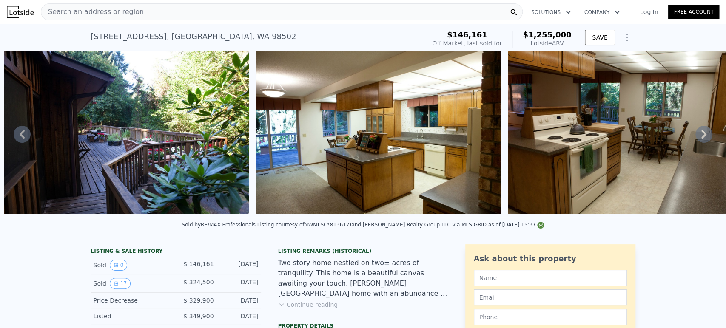
click at [696, 137] on icon at bounding box center [703, 134] width 17 height 17
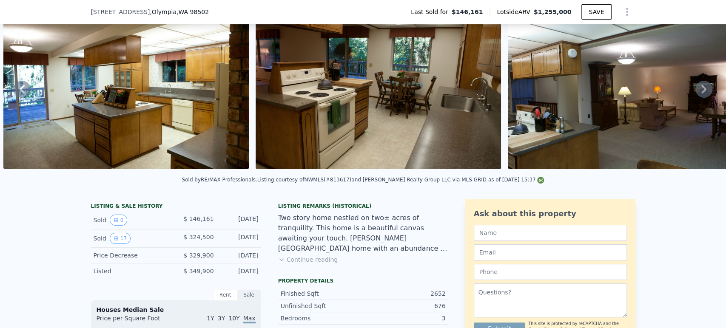
scroll to position [44, 0]
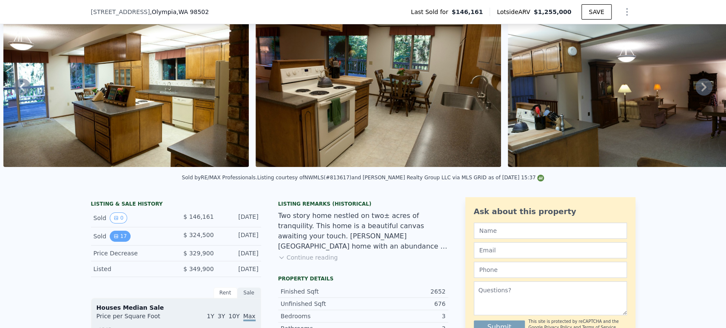
click at [114, 239] on icon "View historical data" at bounding box center [116, 236] width 5 height 5
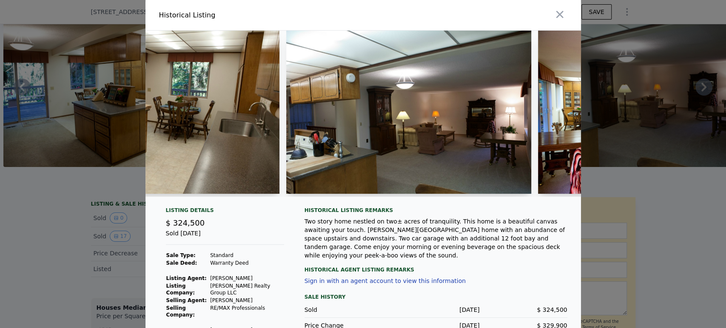
scroll to position [0, 1761]
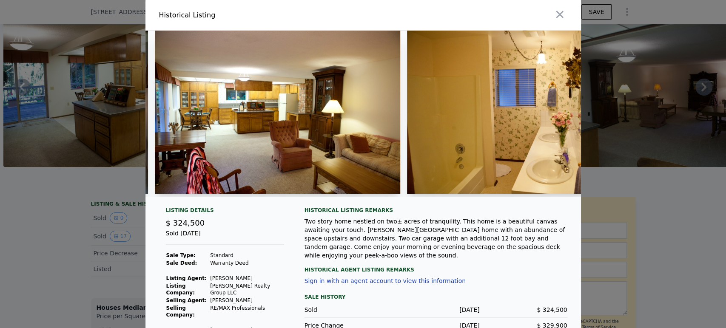
click at [633, 190] on div at bounding box center [363, 164] width 726 height 328
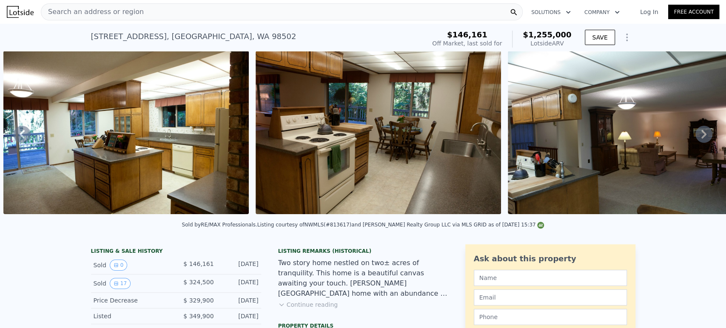
scroll to position [0, 0]
click at [700, 139] on icon at bounding box center [703, 134] width 17 height 17
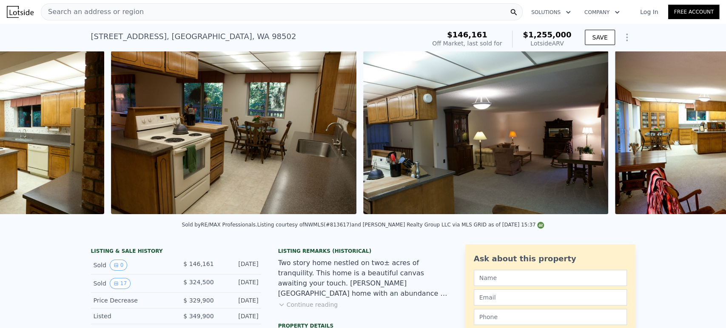
scroll to position [0, 1649]
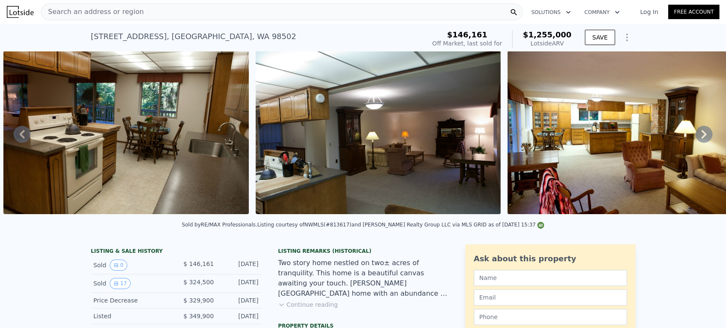
click at [700, 139] on div "• + − • + − STREET VIEW Street View not available SATELLITE VIEW" at bounding box center [363, 134] width 726 height 166
click at [700, 139] on icon at bounding box center [703, 134] width 17 height 17
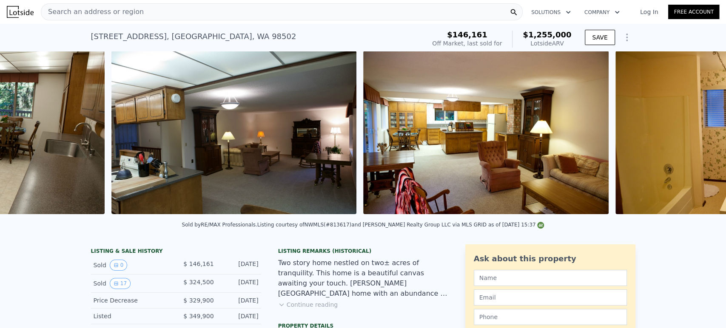
scroll to position [0, 1901]
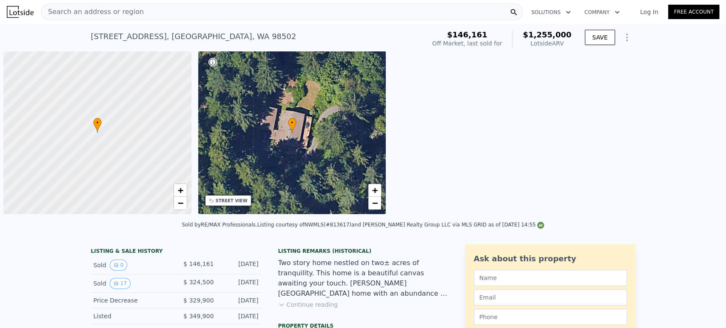
scroll to position [0, 3]
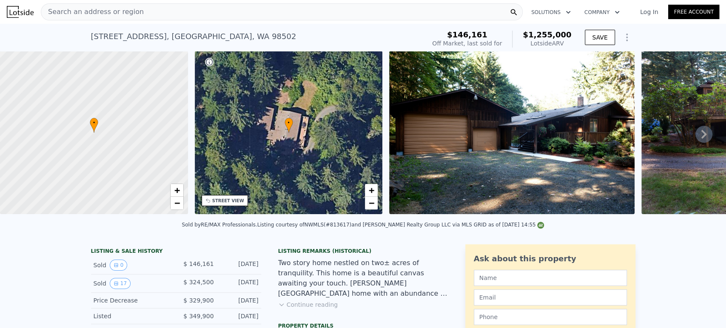
click at [245, 7] on div "Search an address or region" at bounding box center [282, 11] width 482 height 17
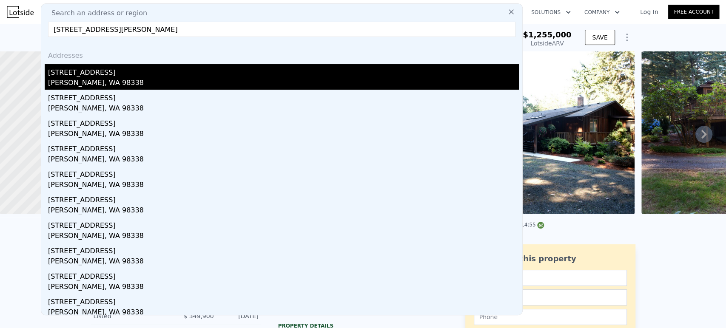
type input "11601 264th St E Graham, WA 98338, Pierce County"
click at [185, 69] on div "[STREET_ADDRESS]" at bounding box center [283, 71] width 471 height 14
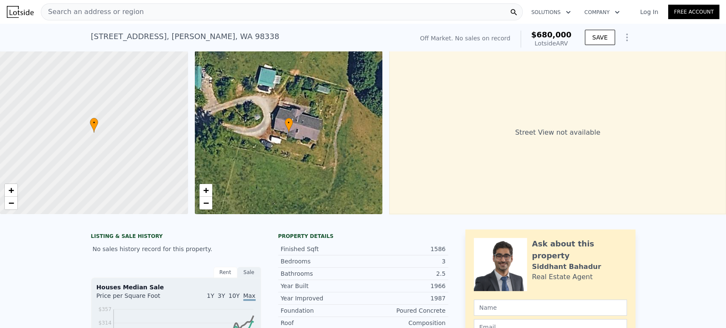
click at [238, 16] on div "Search an address or region" at bounding box center [282, 11] width 482 height 17
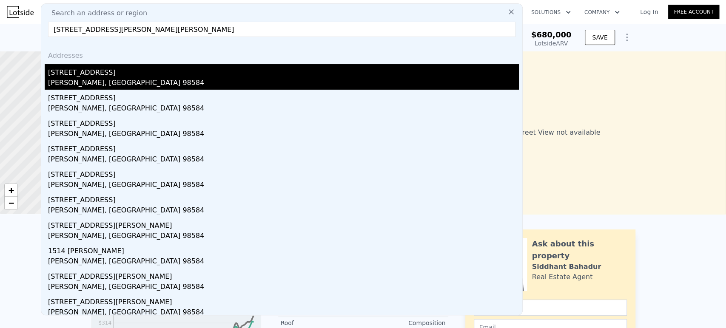
type input "81 East Tranquility Lane, Shelton, Wa 98584 Shelton, WA 98584, Mason County"
click at [226, 72] on div "81 E Tranquility Ln" at bounding box center [283, 71] width 471 height 14
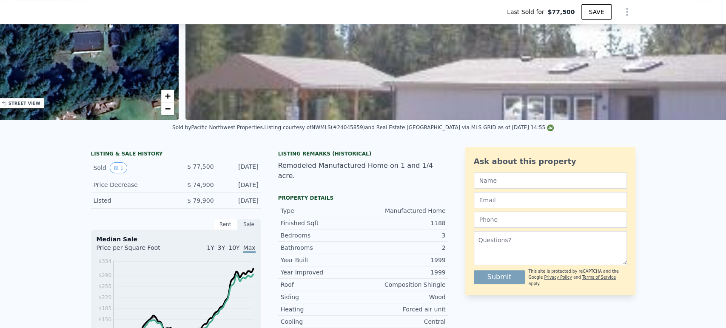
scroll to position [0, 198]
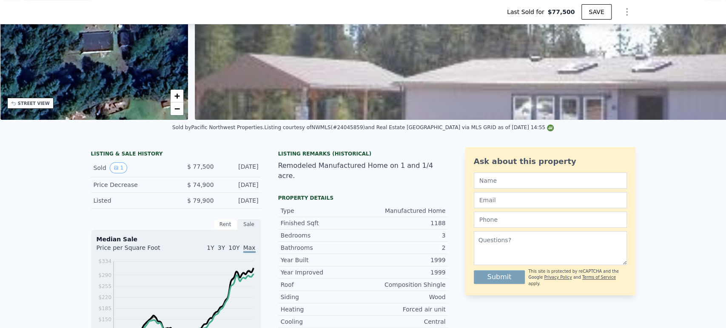
click at [616, 109] on img at bounding box center [554, 38] width 719 height 163
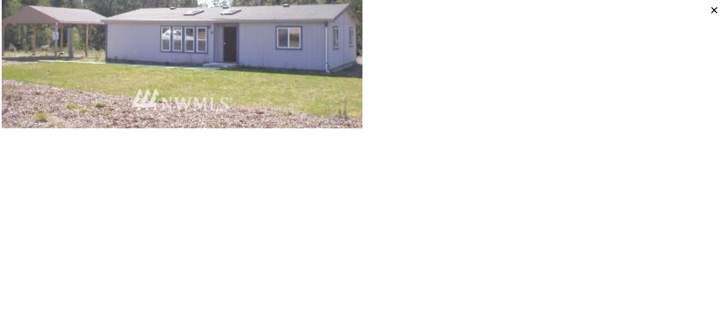
scroll to position [141, 0]
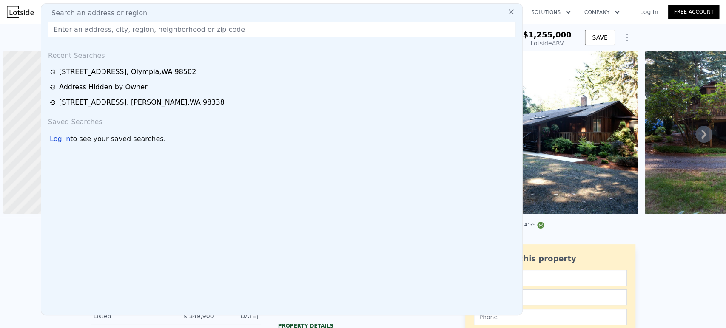
scroll to position [0, 3]
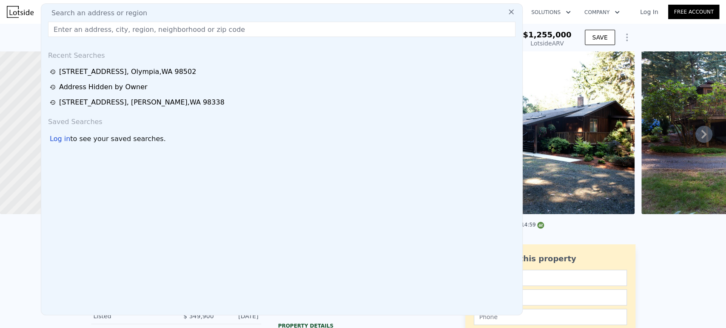
type input "https://app.lotside.com/proformas/address/3339-madrona-beach-rd-nw-olympia-wa-9…"
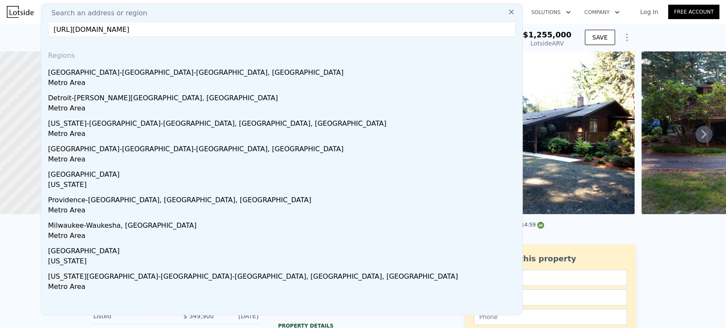
click at [213, 25] on input "https://app.lotside.com/proformas/address/3339-madrona-beach-rd-nw-olympia-wa-9…" at bounding box center [281, 29] width 467 height 15
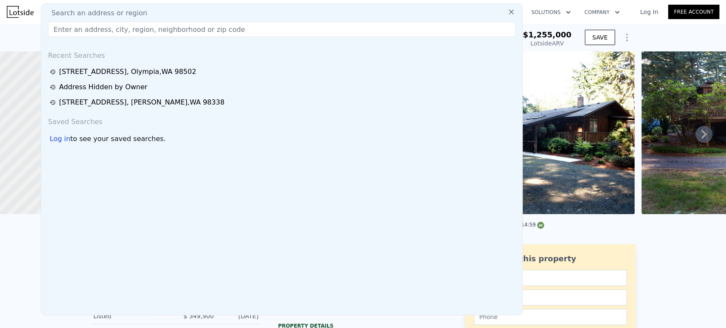
paste input "81 East Tranquility Lane, Shelton, Wa 98584 Shelton, WA 98584, Mason County"
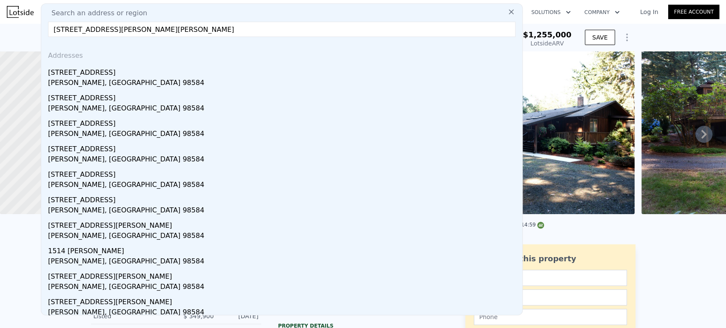
type input "81 East Tranquility Lane, Shelton, Wa 98584 Shelton, WA 98584, Mason County"
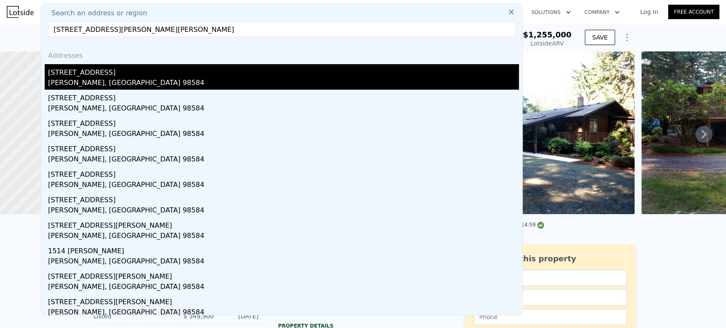
click at [185, 75] on div "81 E Tranquility Ln" at bounding box center [283, 71] width 471 height 14
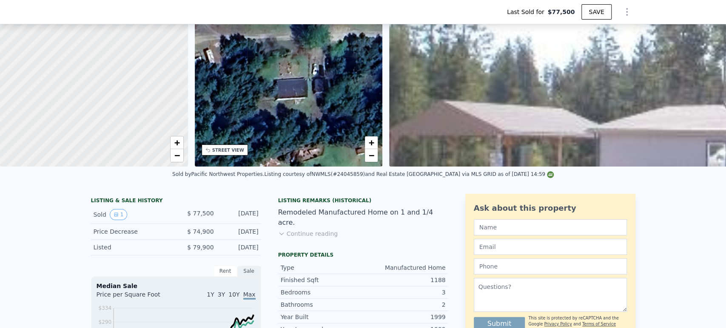
scroll to position [91, 0]
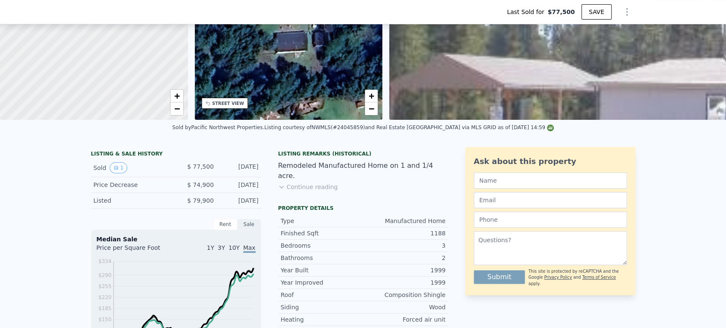
click at [187, 170] on div "$ 77,500" at bounding box center [195, 167] width 38 height 11
type input "$ 227,000"
type input "$ 127,337"
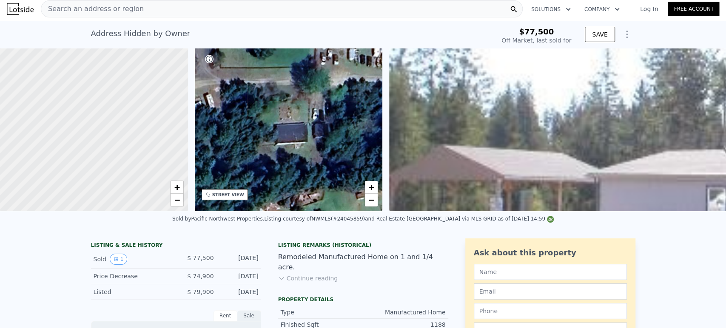
scroll to position [0, 0]
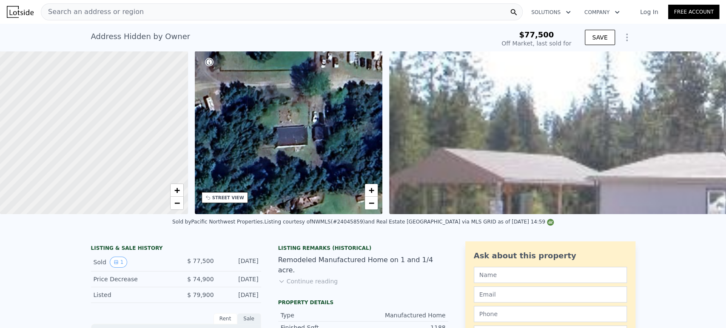
click at [79, 16] on span "Search an address or region" at bounding box center [92, 12] width 102 height 10
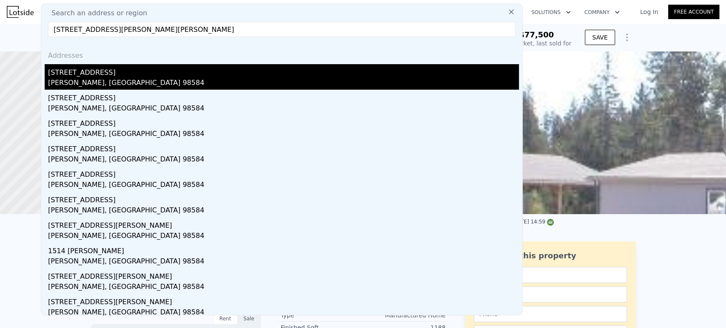
type input "81 East Tranquility Lane, Shelton, Wa 98584 Shelton, WA 98584, Mason County"
click at [123, 74] on div "81 E Tranquility Ln" at bounding box center [283, 71] width 471 height 14
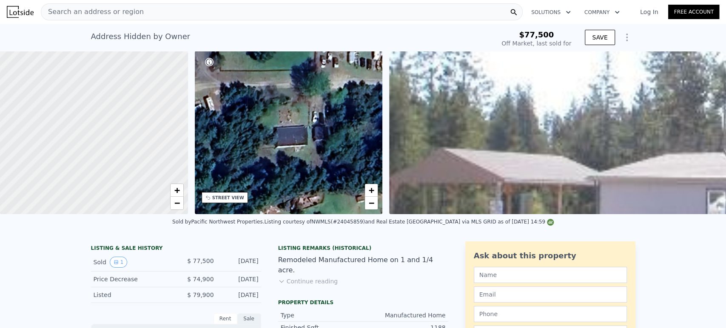
drag, startPoint x: 183, startPoint y: 266, endPoint x: 255, endPoint y: 265, distance: 71.5
click at [255, 265] on div "Sold 1 $ 77,500 Jan 3, 2005" at bounding box center [176, 262] width 170 height 18
copy div "$ 77,500 Jan 3, 2005"
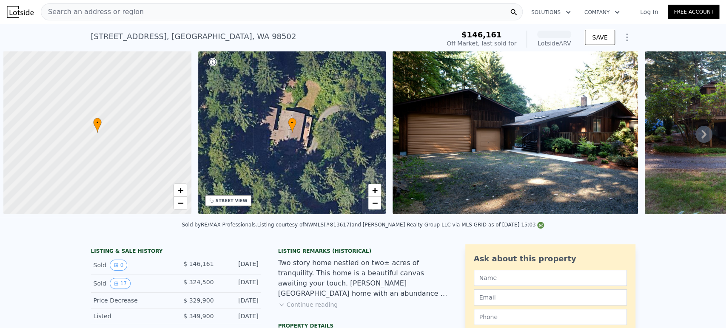
scroll to position [0, 3]
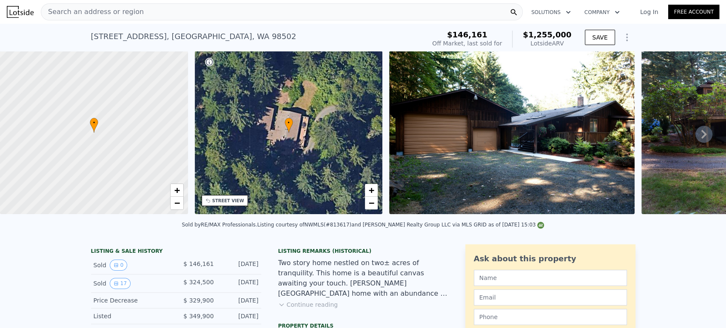
click at [257, 11] on div "Search an address or region" at bounding box center [282, 11] width 482 height 17
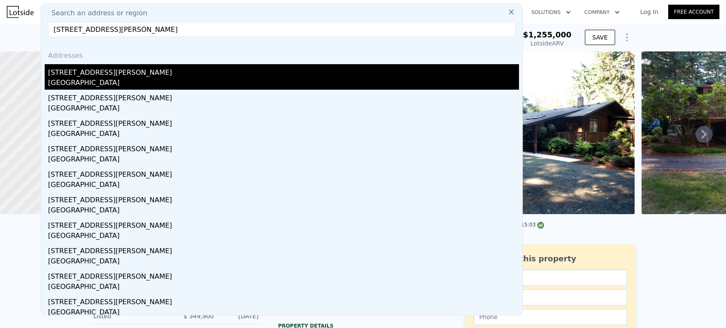
type input "[STREET_ADDRESS][PERSON_NAME]"
click at [216, 67] on div "[STREET_ADDRESS][PERSON_NAME]" at bounding box center [283, 71] width 471 height 14
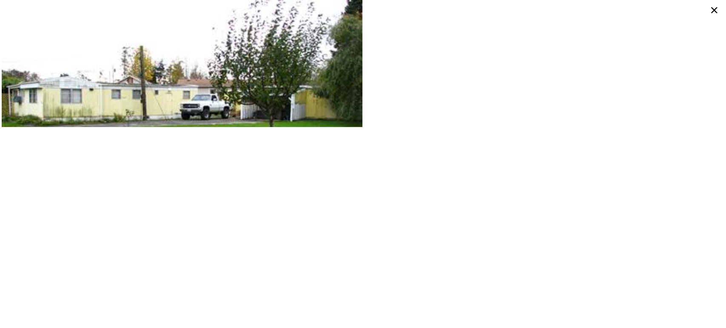
click at [717, 8] on icon at bounding box center [714, 10] width 14 height 14
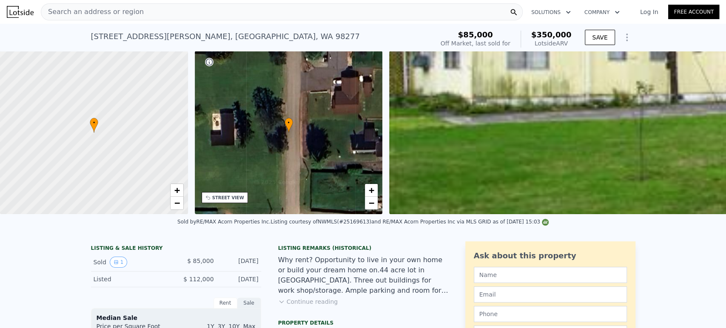
drag, startPoint x: 174, startPoint y: 269, endPoint x: 258, endPoint y: 268, distance: 84.2
copy div "$ 85,000 [DATE]"
click at [274, 11] on div "Search an address or region" at bounding box center [282, 11] width 482 height 17
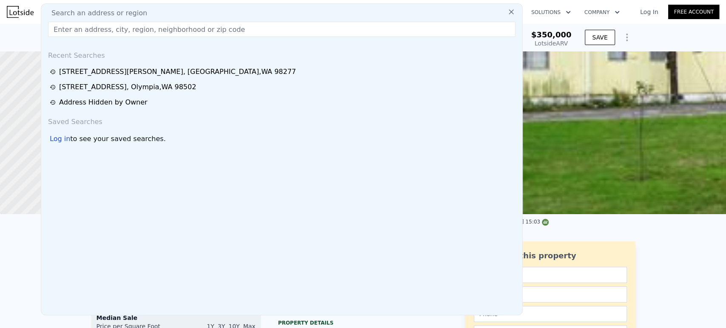
click at [274, 11] on div "Search an address or region" at bounding box center [282, 13] width 474 height 10
click at [261, 32] on input "text" at bounding box center [281, 29] width 467 height 15
paste input "13015 Brownsville Hwy. NE Poulsbo, WA 98370, Kitsap County"
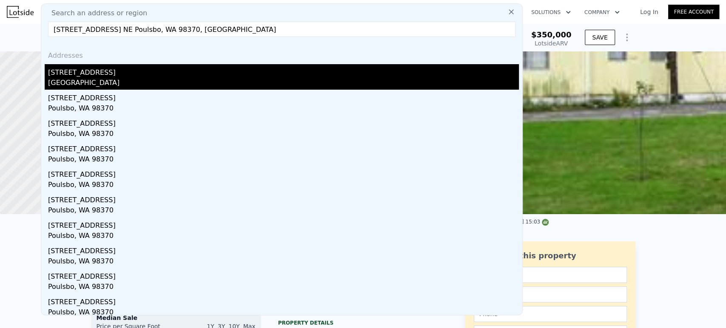
type input "13015 Brownsville Hwy. NE Poulsbo, WA 98370, Kitsap County"
click at [252, 67] on div "[STREET_ADDRESS]" at bounding box center [283, 71] width 471 height 14
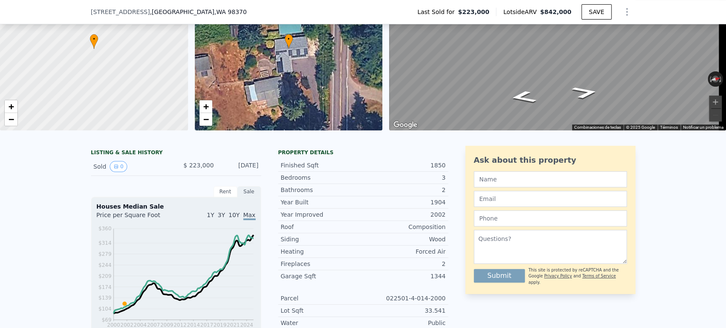
scroll to position [63, 0]
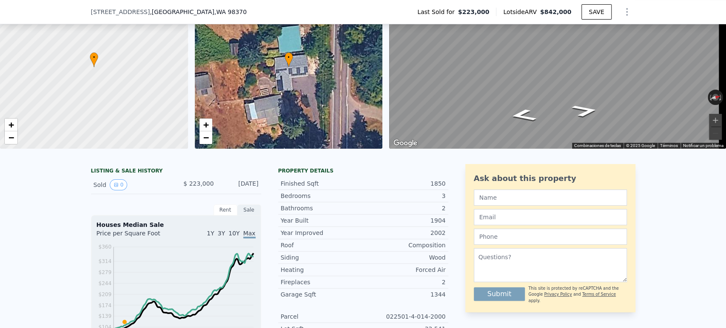
drag, startPoint x: 185, startPoint y: 189, endPoint x: 254, endPoint y: 190, distance: 68.9
click at [254, 190] on div "Sold 0 $ 223,000 Feb 14, 2002" at bounding box center [176, 185] width 170 height 18
copy div "$ 223,000 Feb 14, 2002"
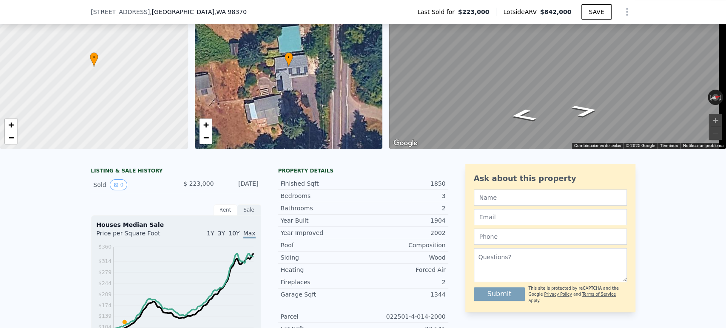
scroll to position [0, 0]
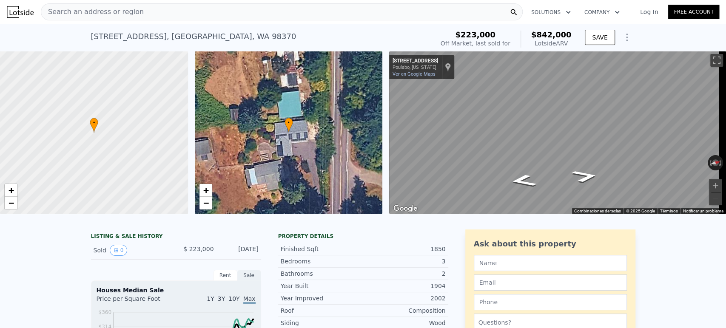
click at [262, 9] on div "Search an address or region" at bounding box center [282, 11] width 482 height 17
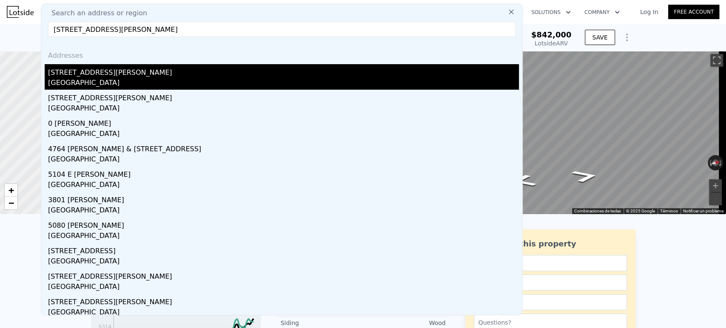
type input "4610 SE Horstman Rd Port Orchard, WA 98366, Kitsap County"
click at [168, 74] on div "[STREET_ADDRESS][PERSON_NAME]" at bounding box center [283, 71] width 471 height 14
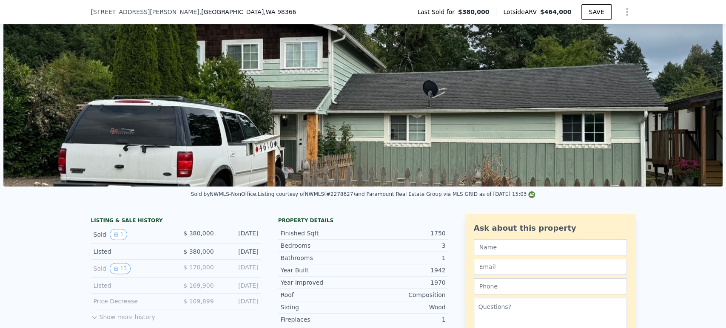
scroll to position [44, 0]
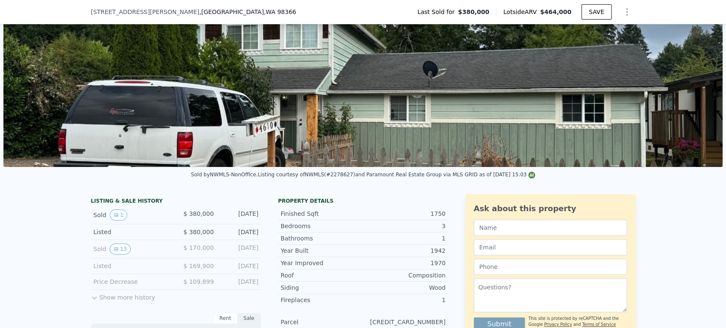
click at [436, 118] on img at bounding box center [362, 85] width 719 height 163
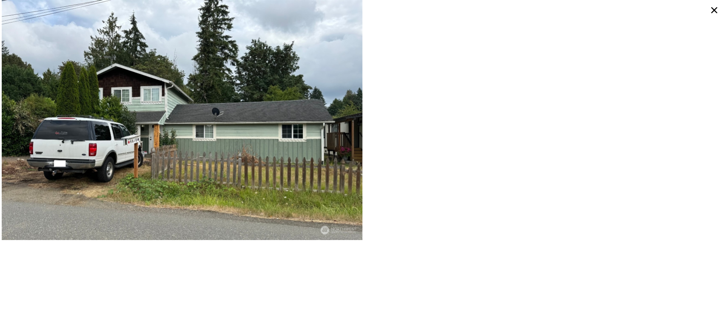
click at [713, 9] on icon at bounding box center [714, 10] width 6 height 6
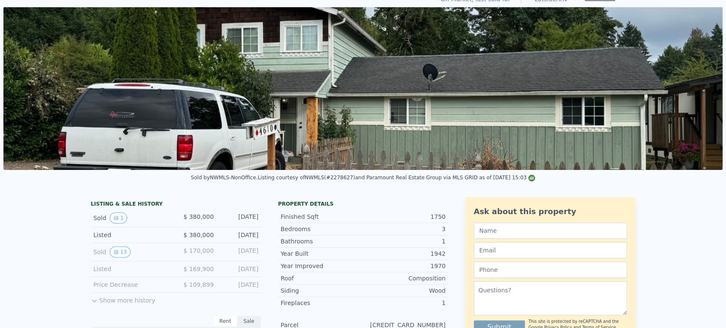
scroll to position [3, 0]
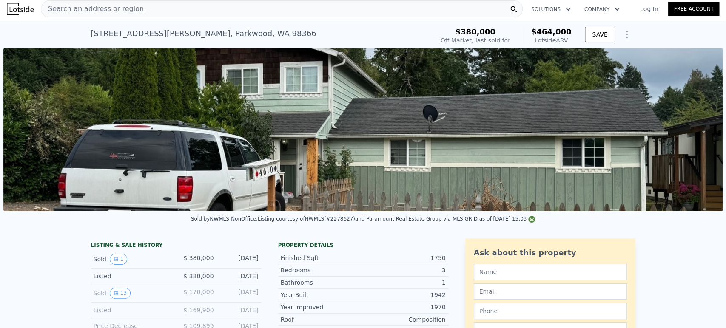
click at [234, 10] on div "Search an address or region" at bounding box center [282, 8] width 482 height 17
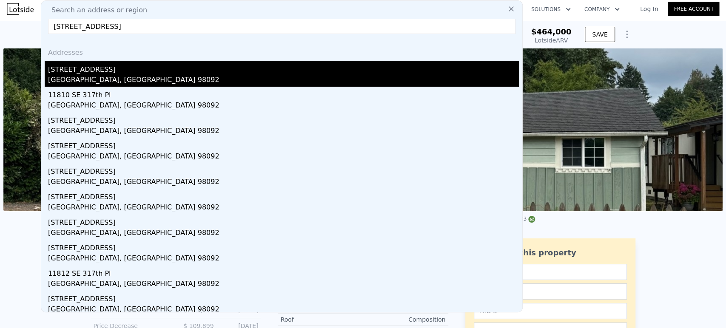
type input "[STREET_ADDRESS]"
click at [202, 71] on div "[STREET_ADDRESS]" at bounding box center [283, 68] width 471 height 14
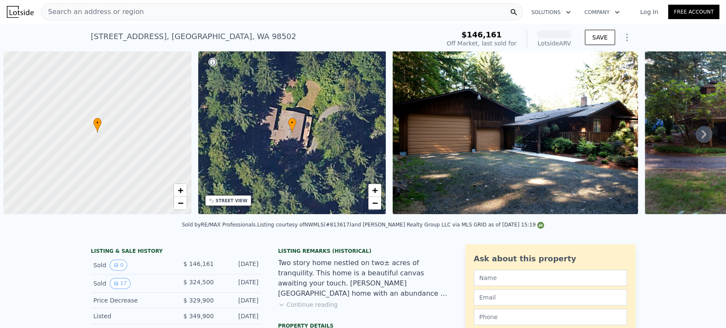
scroll to position [0, 3]
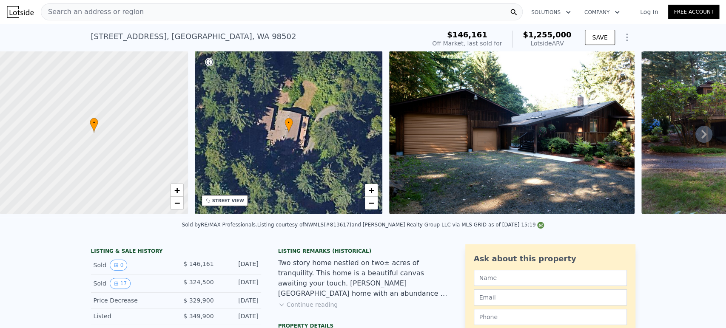
click at [699, 138] on icon at bounding box center [703, 134] width 17 height 17
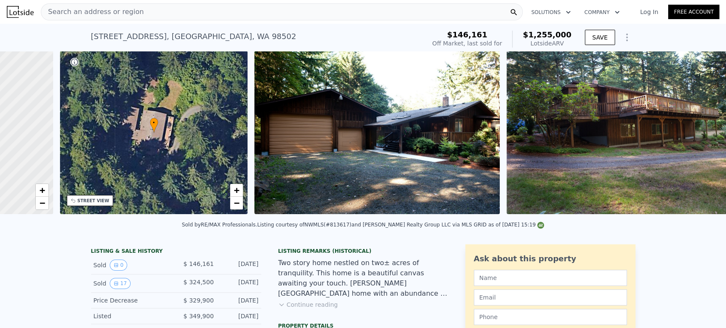
scroll to position [0, 198]
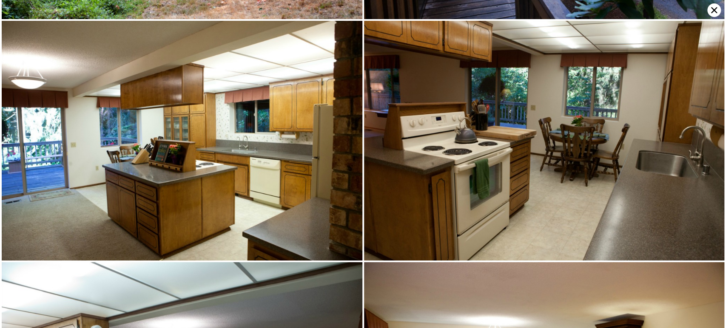
scroll to position [478, 0]
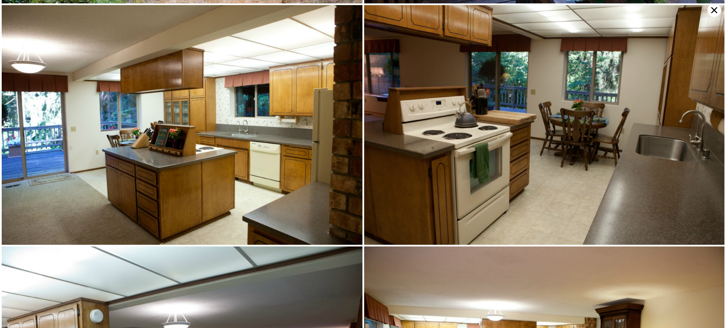
click at [712, 8] on icon at bounding box center [714, 10] width 6 height 6
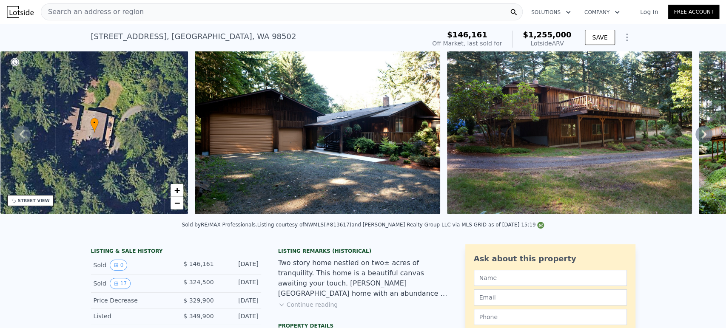
click at [700, 137] on icon at bounding box center [703, 134] width 17 height 17
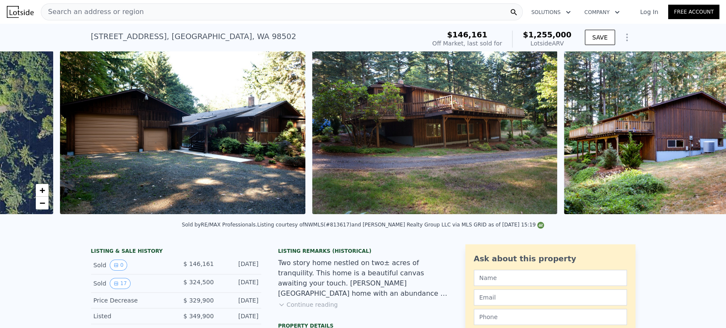
scroll to position [0, 389]
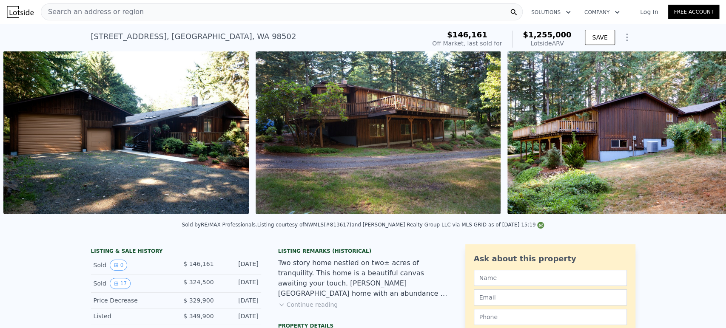
click at [700, 137] on img at bounding box center [629, 132] width 245 height 163
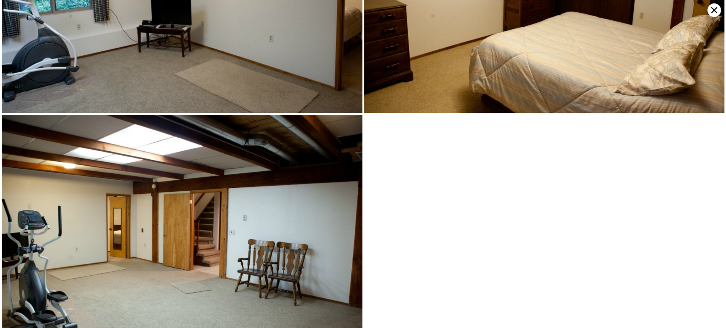
scroll to position [1823, 0]
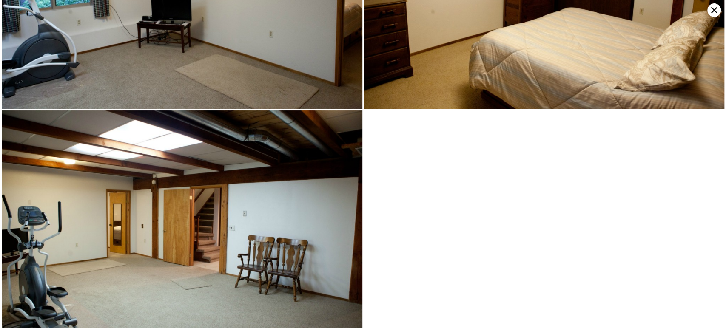
click at [711, 8] on icon at bounding box center [714, 10] width 6 height 6
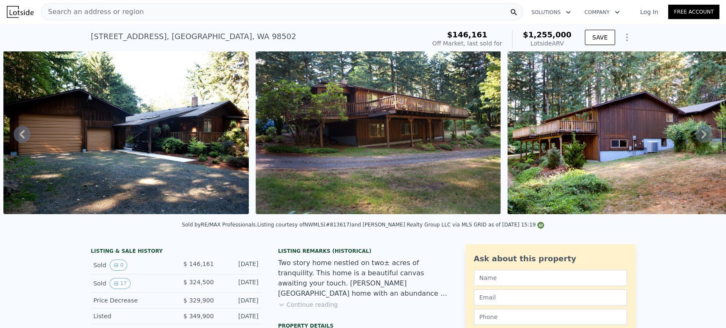
click at [299, 10] on div "Search an address or region" at bounding box center [282, 11] width 482 height 17
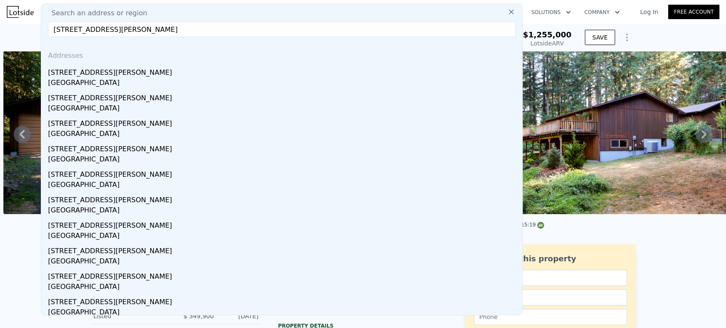
type input "[STREET_ADDRESS][PERSON_NAME]"
click at [213, 71] on div "[STREET_ADDRESS][PERSON_NAME]" at bounding box center [283, 71] width 471 height 14
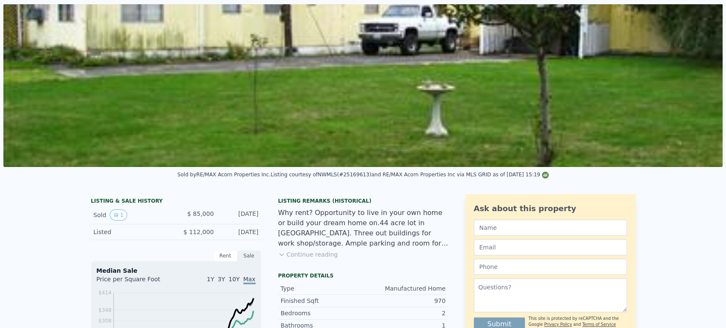
scroll to position [3, 0]
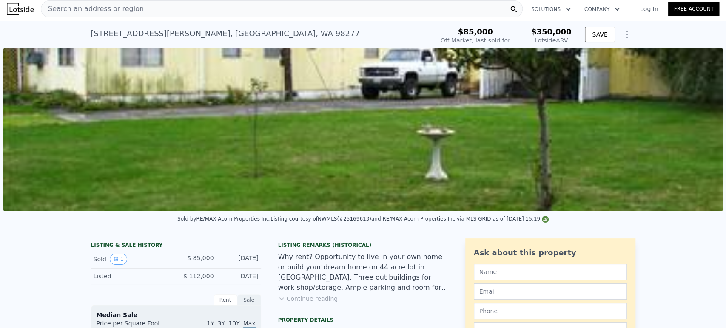
click at [294, 12] on div "Search an address or region" at bounding box center [282, 8] width 482 height 17
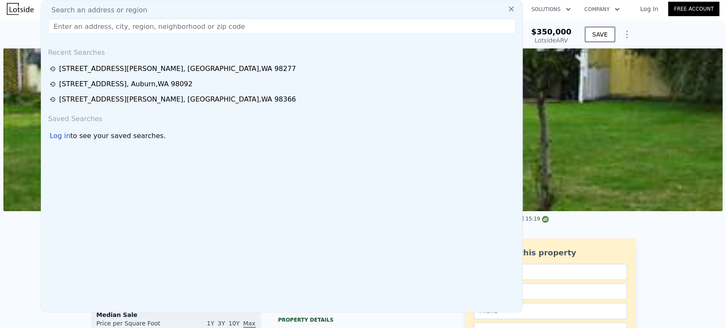
type input "[STREET_ADDRESS][PERSON_NAME]"
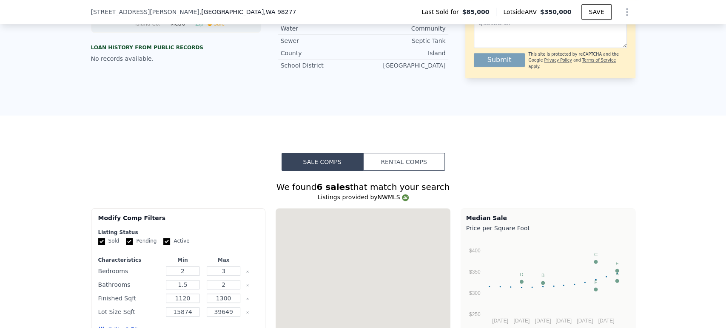
scroll to position [94, 0]
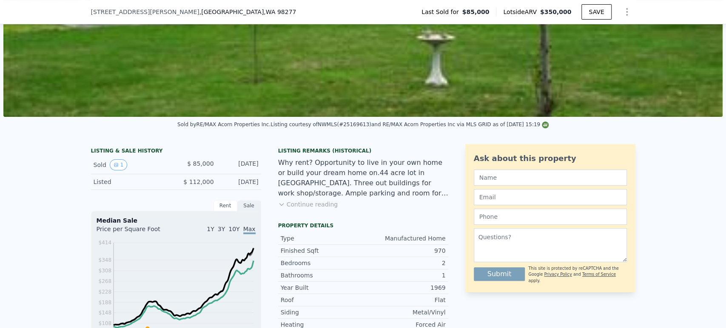
drag, startPoint x: 183, startPoint y: 171, endPoint x: 259, endPoint y: 174, distance: 76.2
click at [259, 174] on div "LISTING & SALE HISTORY Sold 1 $ 85,000 [DATE] Listed $ 112,000 [DATE] Rent Sale…" at bounding box center [269, 276] width 357 height 265
copy div "$ 85,000 [DATE]"
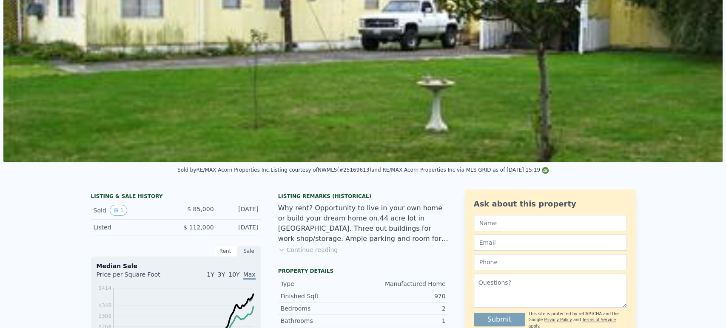
scroll to position [3, 0]
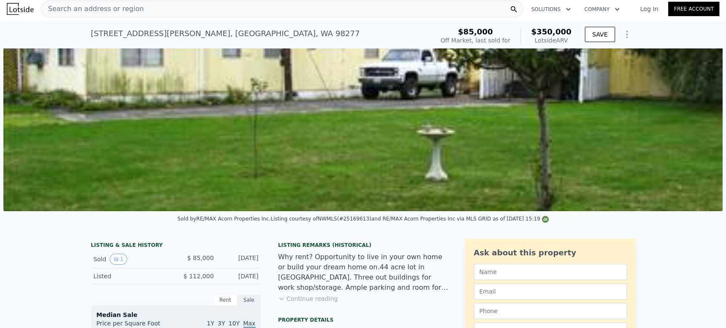
click at [302, 12] on div "Search an address or region" at bounding box center [282, 8] width 482 height 17
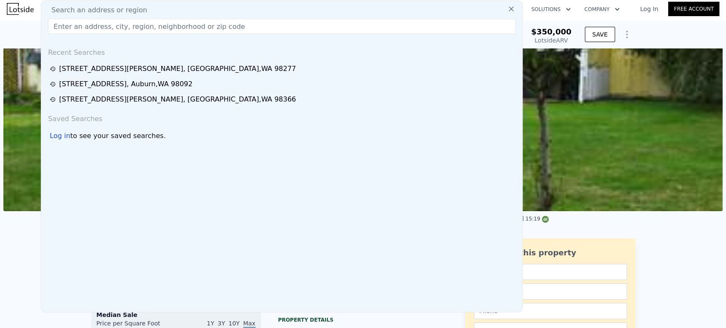
type input "[STREET_ADDRESS][PERSON_NAME]"
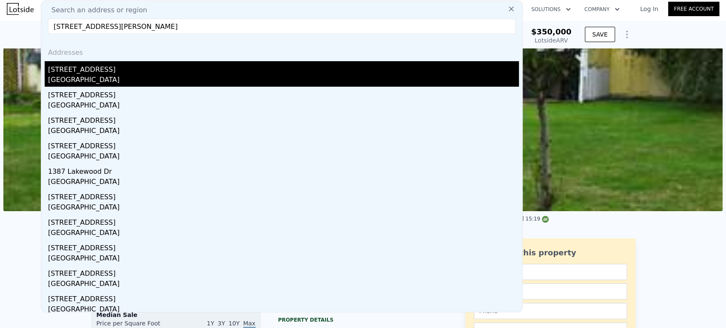
click at [173, 72] on div "[STREET_ADDRESS]" at bounding box center [283, 68] width 471 height 14
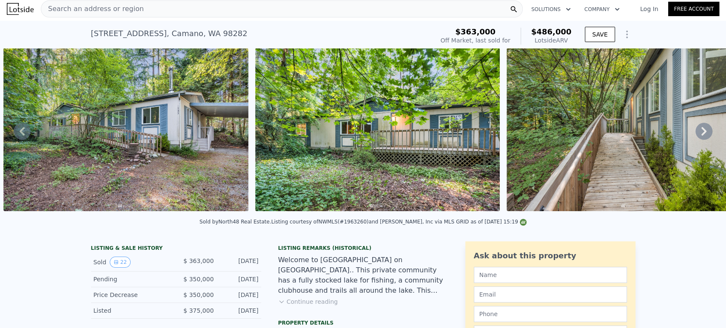
click at [701, 136] on icon at bounding box center [703, 131] width 5 height 9
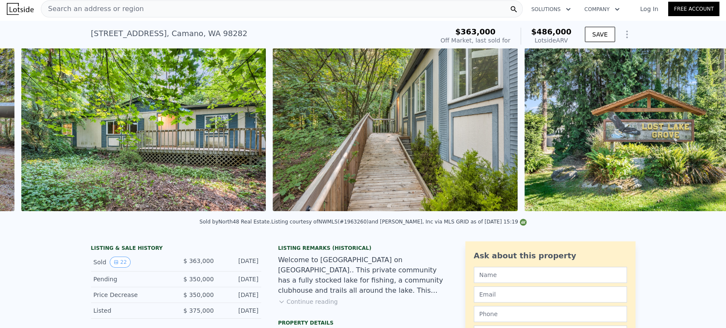
scroll to position [0, 640]
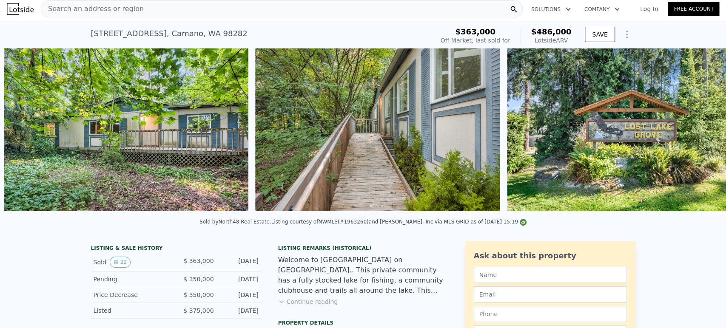
click at [697, 137] on div "• + − • + − STREET VIEW Loading... SATELLITE VIEW" at bounding box center [363, 131] width 726 height 166
click at [701, 136] on icon at bounding box center [703, 131] width 5 height 9
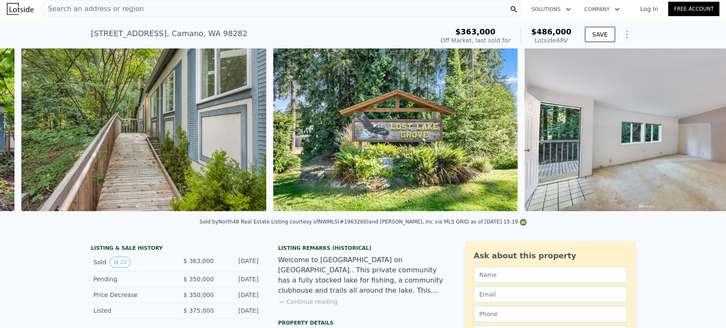
scroll to position [0, 892]
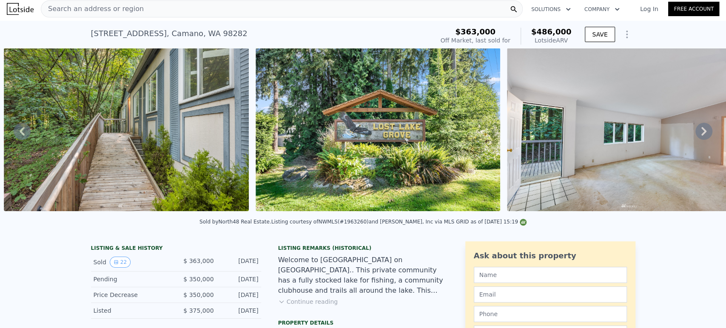
click at [701, 136] on icon at bounding box center [703, 131] width 5 height 9
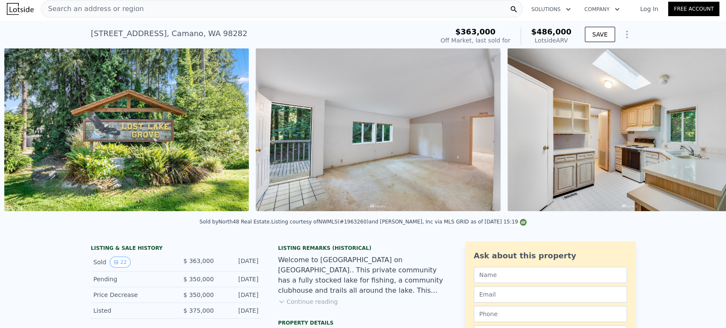
scroll to position [0, 1143]
click at [701, 136] on icon at bounding box center [703, 131] width 5 height 9
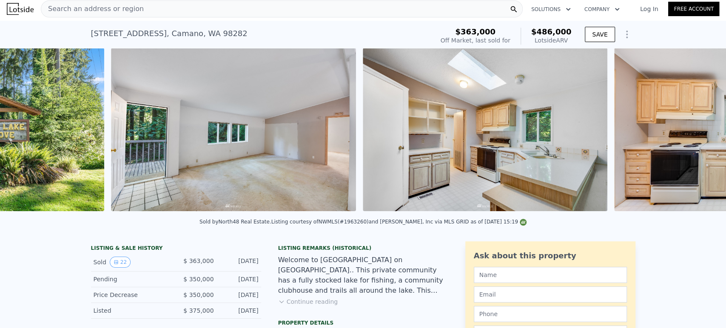
scroll to position [0, 1395]
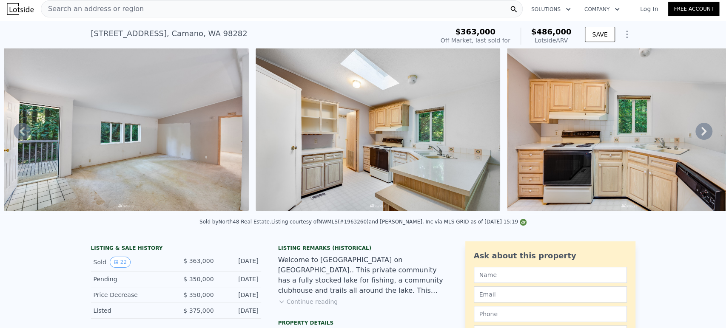
click at [701, 136] on icon at bounding box center [703, 131] width 5 height 9
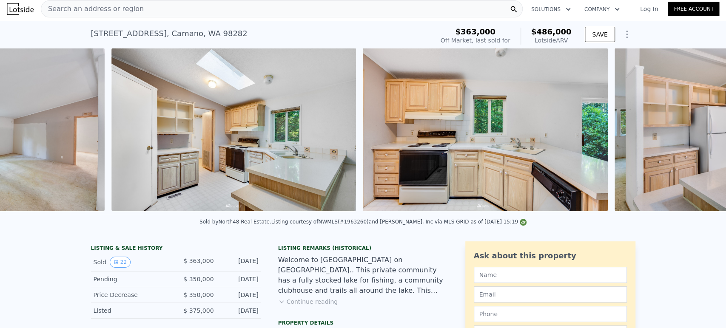
scroll to position [0, 1647]
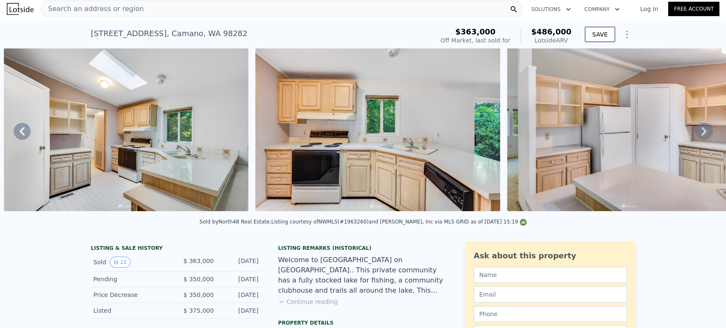
click at [696, 132] on div "• + − • + − STREET VIEW Loading... SATELLITE VIEW" at bounding box center [363, 131] width 726 height 166
click at [701, 132] on icon at bounding box center [703, 131] width 5 height 9
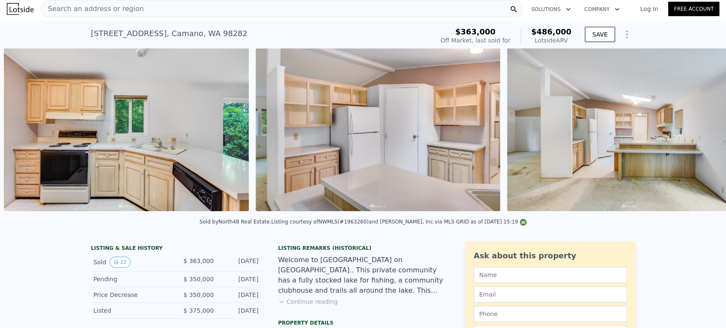
scroll to position [0, 1898]
click at [701, 132] on icon at bounding box center [703, 131] width 5 height 9
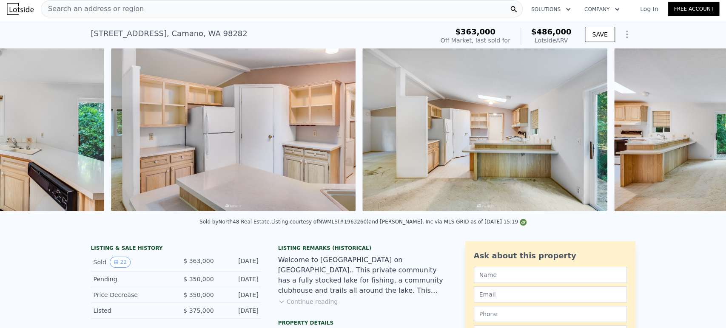
scroll to position [0, 2150]
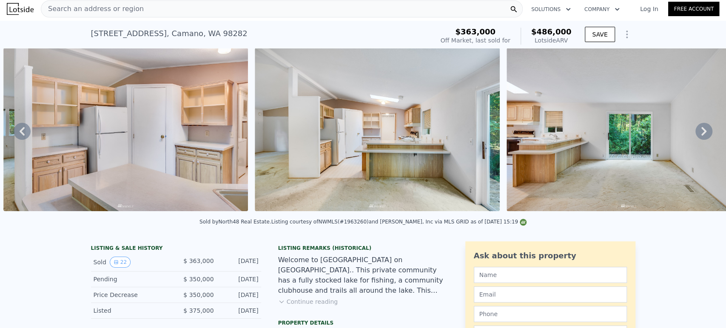
click at [701, 132] on icon at bounding box center [703, 131] width 5 height 9
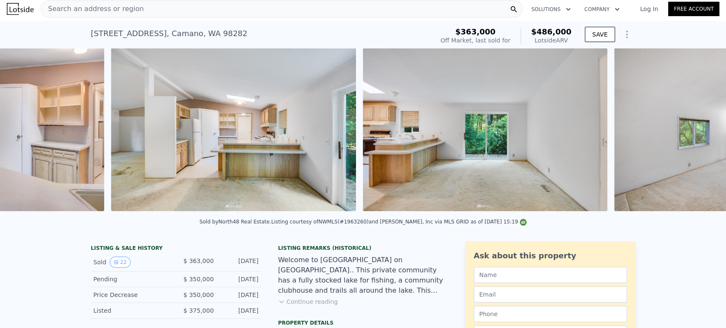
scroll to position [0, 2401]
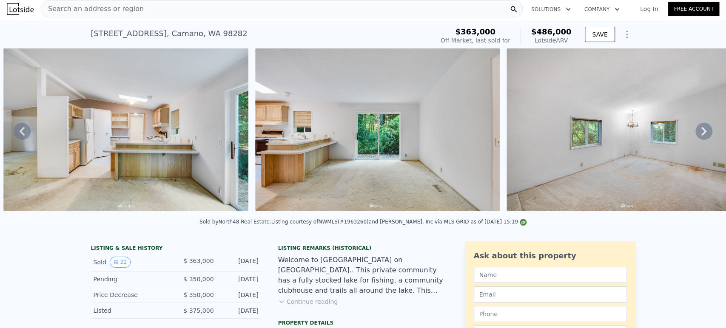
click at [701, 132] on icon at bounding box center [703, 131] width 5 height 9
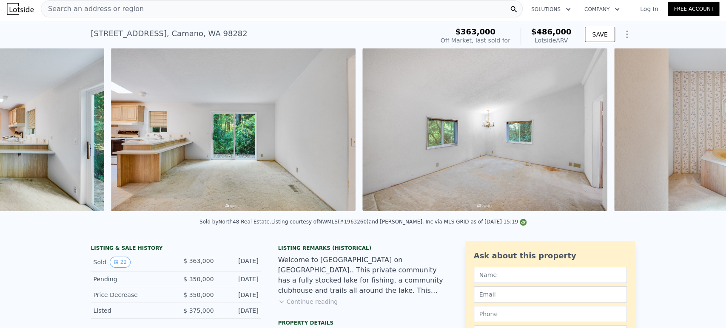
scroll to position [0, 2653]
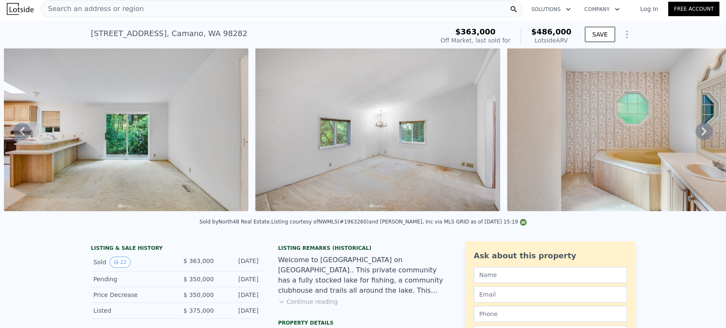
click at [701, 132] on icon at bounding box center [703, 131] width 5 height 9
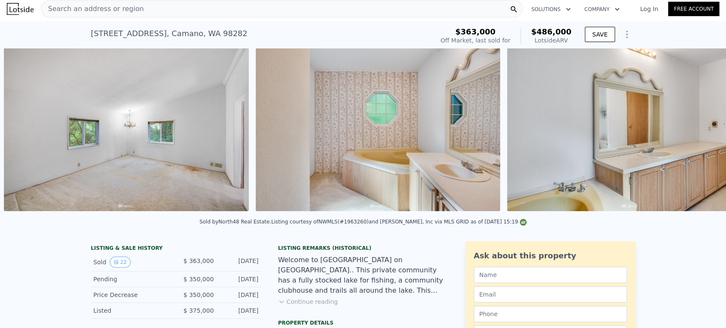
scroll to position [0, 2904]
click at [701, 132] on icon at bounding box center [703, 131] width 5 height 9
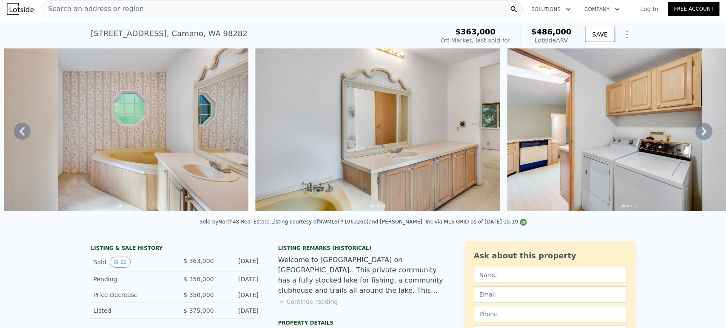
click at [701, 132] on icon at bounding box center [703, 131] width 5 height 9
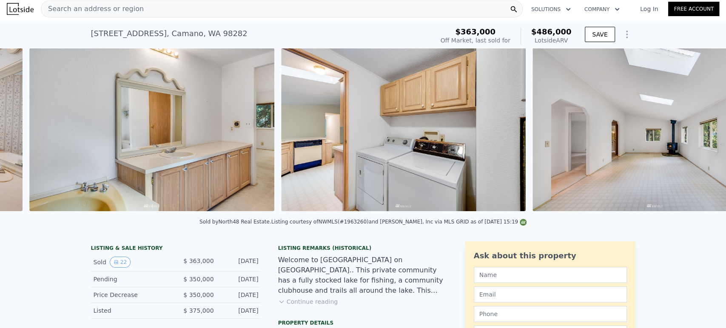
scroll to position [0, 3407]
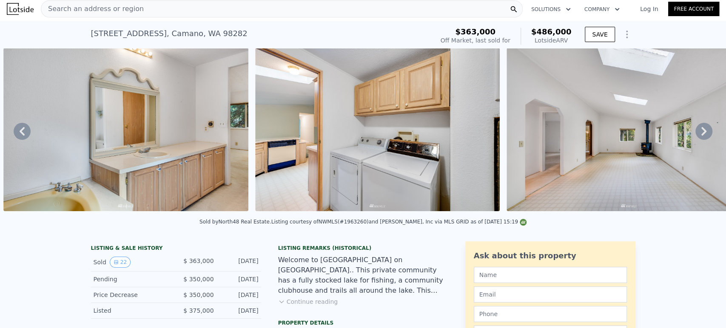
click at [701, 132] on icon at bounding box center [703, 131] width 5 height 9
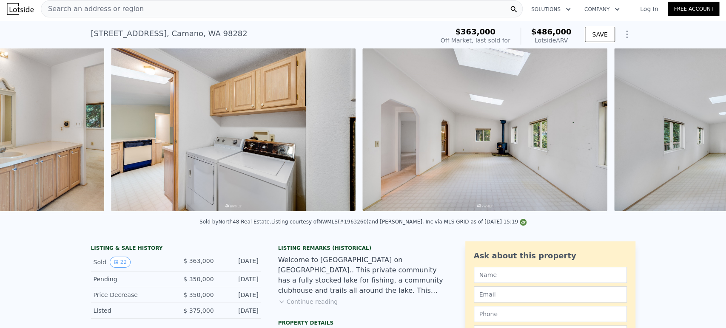
scroll to position [0, 3659]
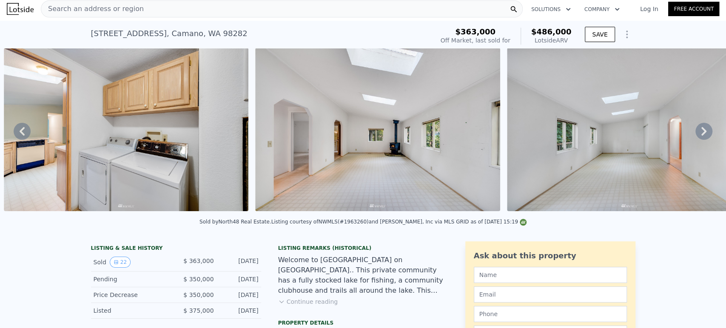
click at [696, 132] on div "• + − • + − STREET VIEW Loading... SATELLITE VIEW" at bounding box center [363, 131] width 726 height 166
click at [701, 132] on icon at bounding box center [703, 131] width 5 height 9
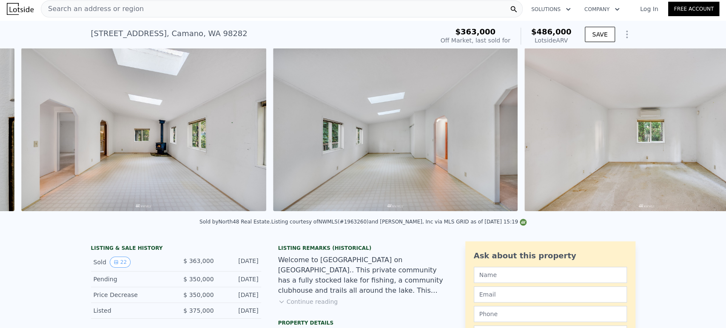
scroll to position [0, 3911]
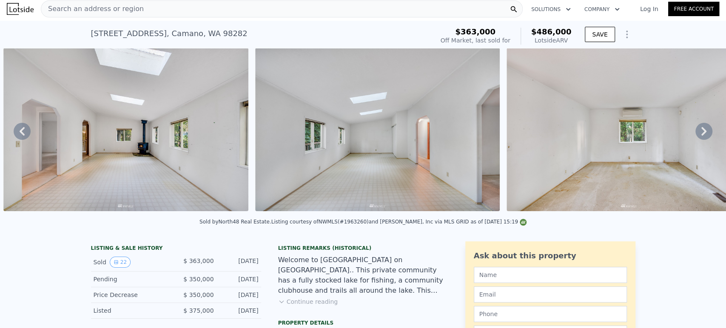
click at [701, 132] on icon at bounding box center [703, 131] width 5 height 9
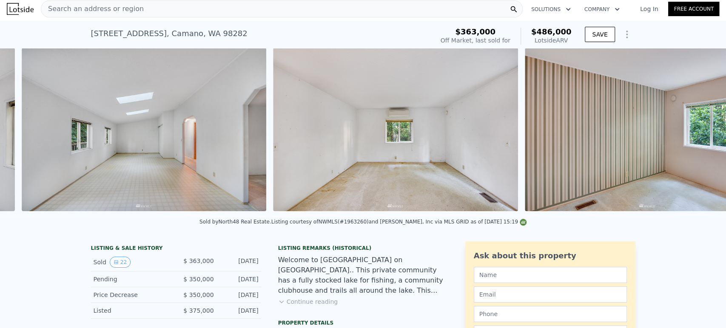
scroll to position [0, 4162]
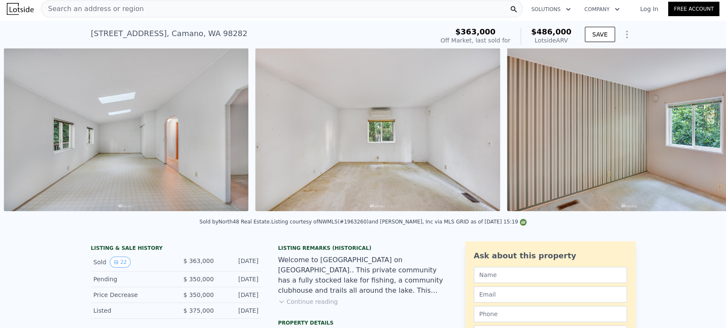
click at [663, 140] on img at bounding box center [629, 129] width 245 height 163
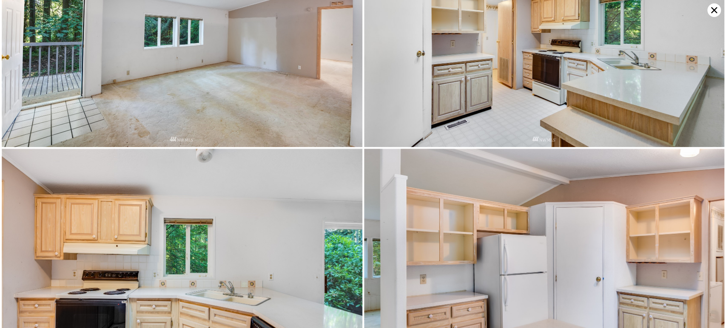
scroll to position [479, 0]
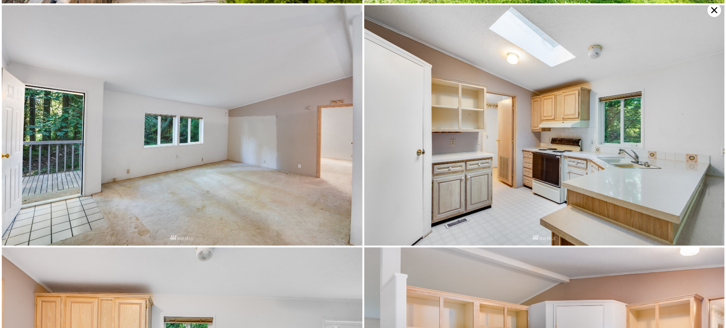
click at [711, 6] on icon at bounding box center [714, 10] width 14 height 14
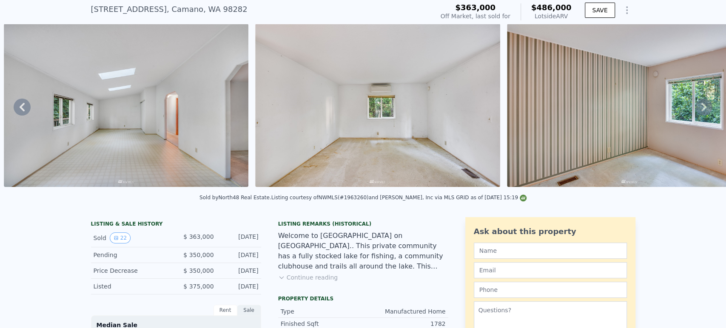
scroll to position [0, 0]
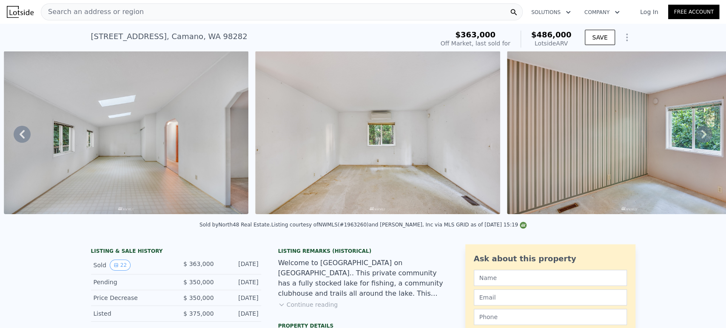
click at [331, 11] on div "Search an address or region" at bounding box center [282, 11] width 482 height 17
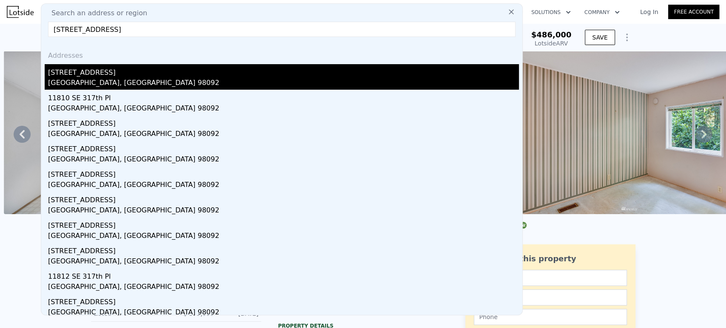
type input "[STREET_ADDRESS]"
click at [213, 77] on div "[STREET_ADDRESS]" at bounding box center [283, 71] width 471 height 14
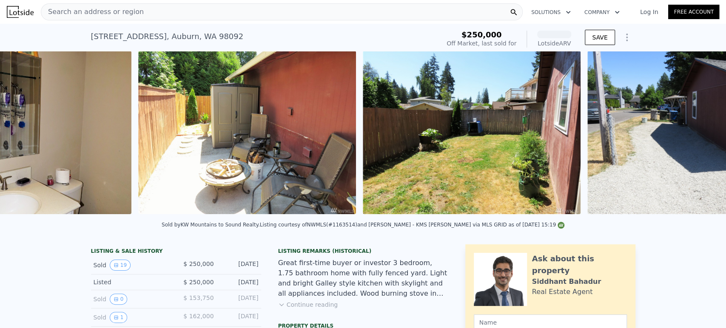
scroll to position [0, 3457]
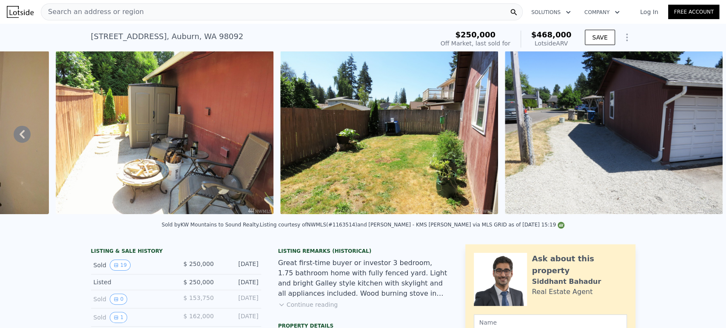
click at [14, 136] on icon at bounding box center [22, 134] width 17 height 17
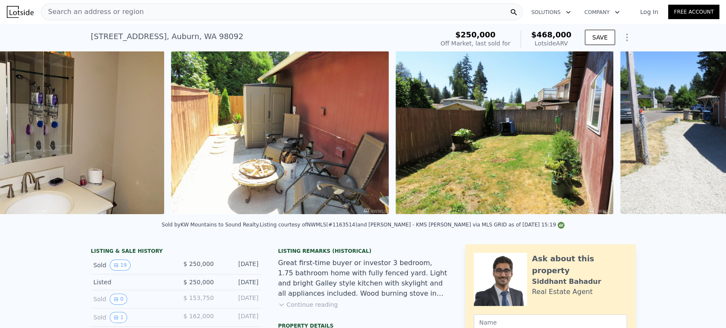
scroll to position [0, 3308]
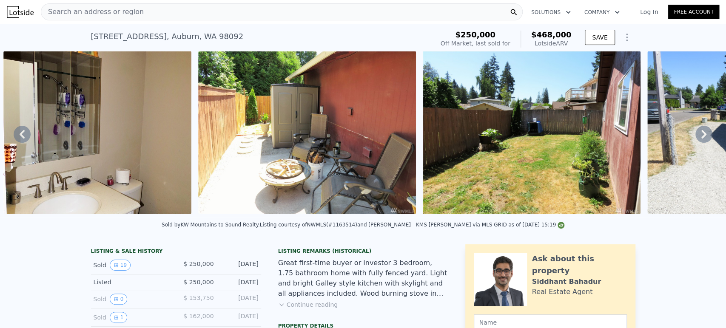
click at [15, 135] on icon at bounding box center [22, 134] width 17 height 17
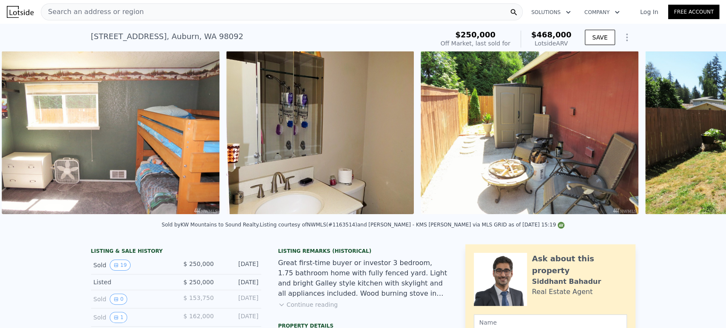
scroll to position [0, 3113]
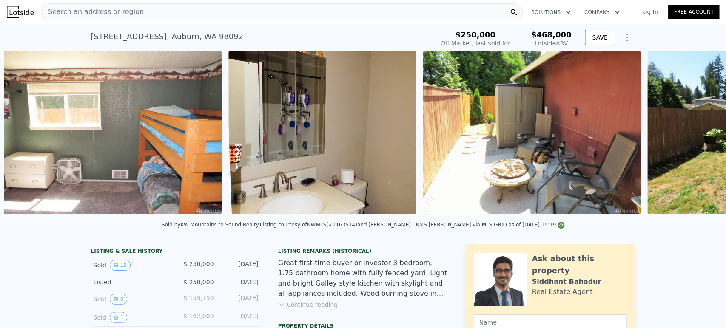
click at [15, 135] on img at bounding box center [113, 132] width 218 height 163
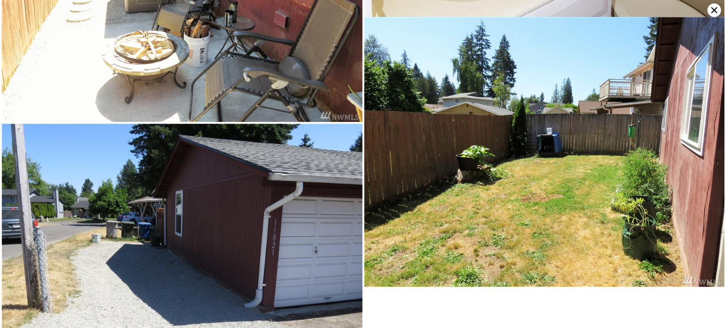
scroll to position [2490, 0]
click at [717, 10] on icon at bounding box center [714, 10] width 14 height 14
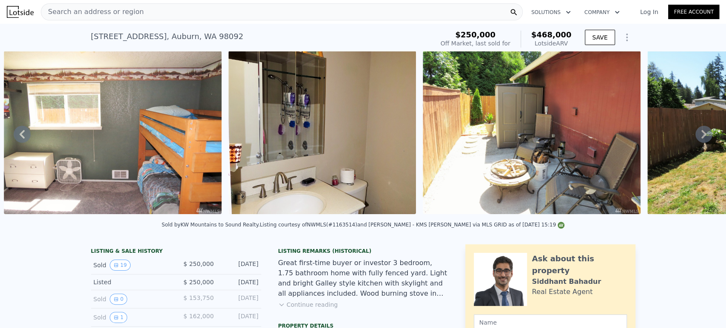
click at [277, 14] on div "Search an address or region" at bounding box center [282, 11] width 482 height 17
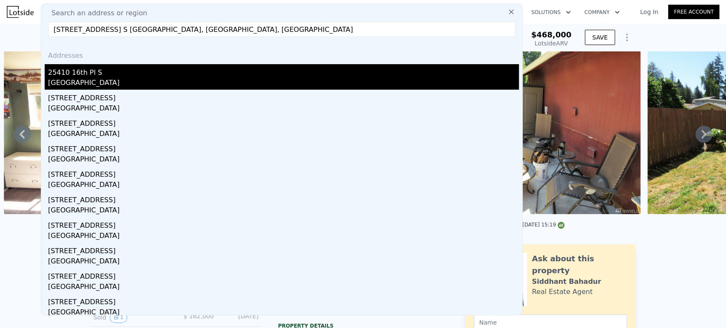
type input "[STREET_ADDRESS] S [GEOGRAPHIC_DATA], [GEOGRAPHIC_DATA], [GEOGRAPHIC_DATA]"
click at [221, 67] on div "25410 16th Pl S" at bounding box center [283, 71] width 471 height 14
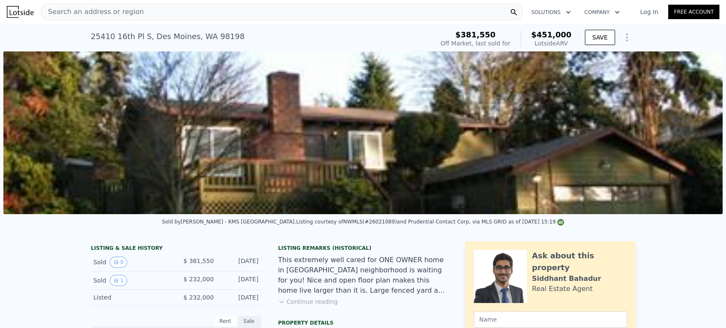
click at [236, 186] on img at bounding box center [362, 132] width 719 height 163
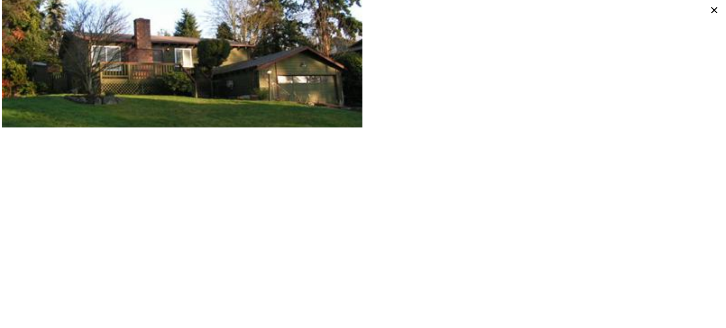
scroll to position [45, 0]
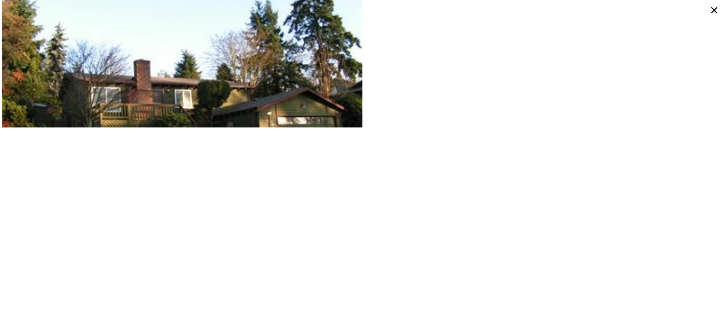
click at [715, 9] on icon at bounding box center [714, 10] width 14 height 14
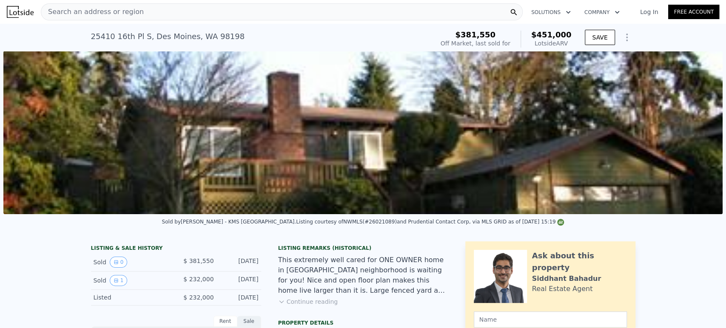
click at [212, 9] on div "Search an address or region" at bounding box center [282, 11] width 482 height 17
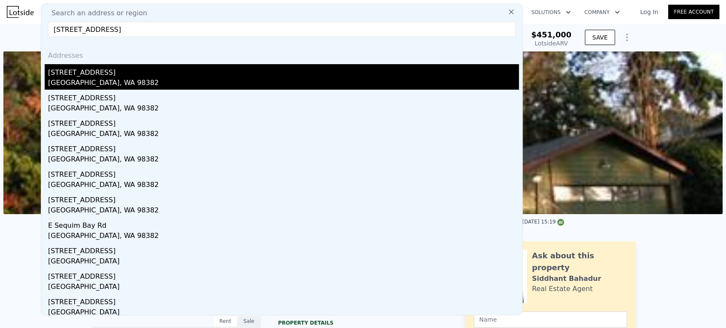
type input "[STREET_ADDRESS]"
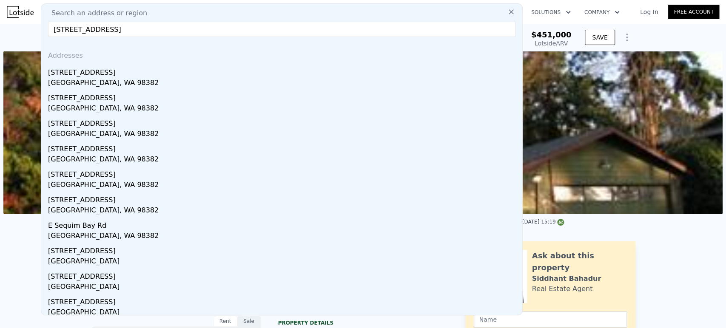
drag, startPoint x: 133, startPoint y: 76, endPoint x: 137, endPoint y: 59, distance: 17.5
click at [133, 76] on div "[STREET_ADDRESS]" at bounding box center [283, 71] width 471 height 14
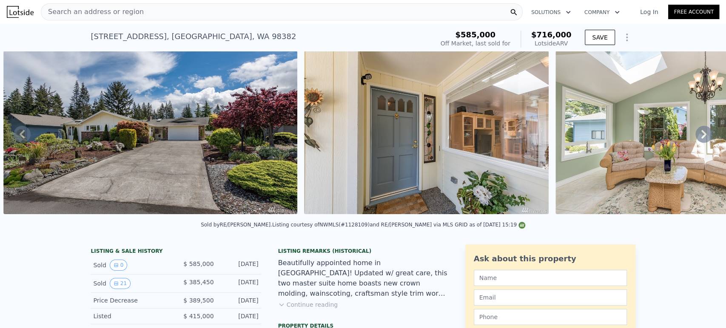
click at [225, 13] on div "Search an address or region" at bounding box center [282, 11] width 482 height 17
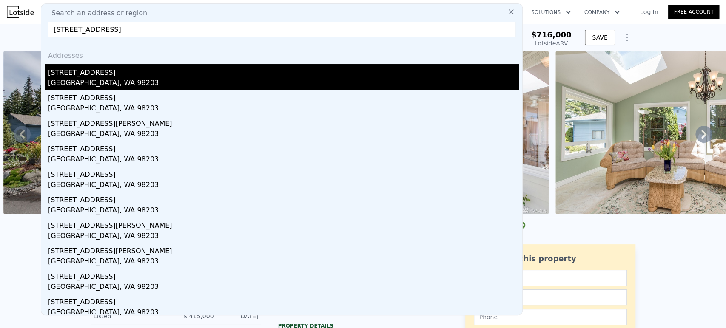
type input "[STREET_ADDRESS]"
click at [194, 72] on div "[STREET_ADDRESS]" at bounding box center [283, 71] width 471 height 14
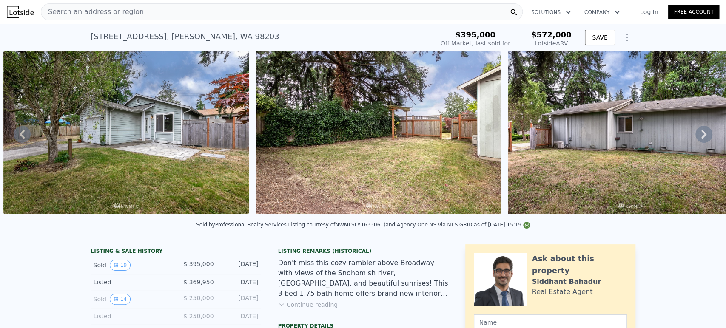
click at [701, 137] on icon at bounding box center [703, 134] width 5 height 9
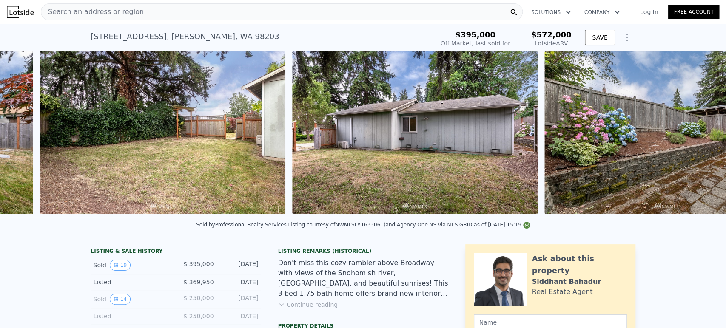
scroll to position [0, 641]
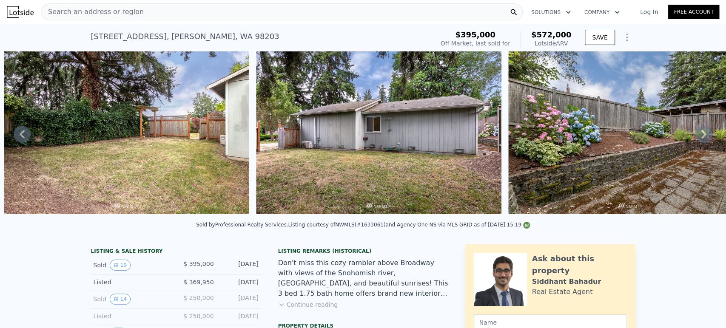
click at [701, 137] on icon at bounding box center [703, 134] width 5 height 9
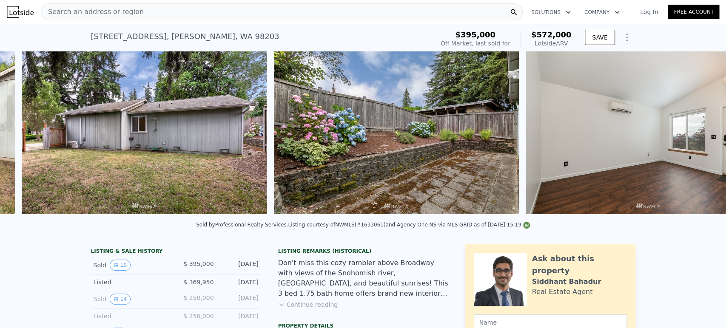
scroll to position [0, 893]
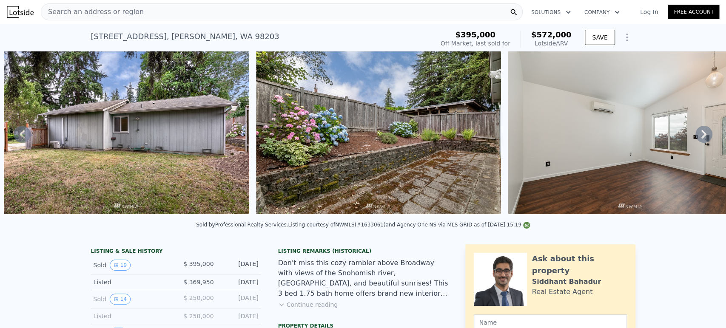
click at [697, 137] on div "• + − • + − STREET VIEW Loading... SATELLITE VIEW" at bounding box center [363, 134] width 726 height 166
click at [665, 142] on img at bounding box center [630, 132] width 245 height 163
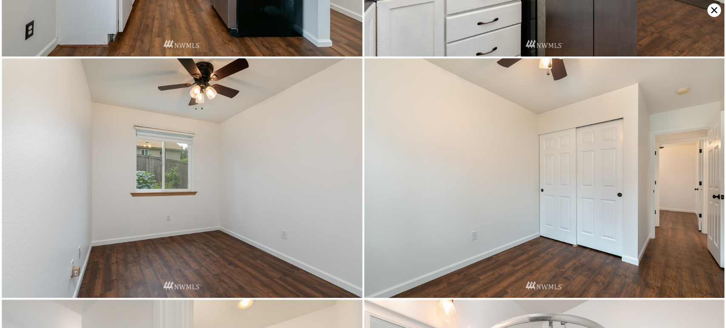
scroll to position [1196, 0]
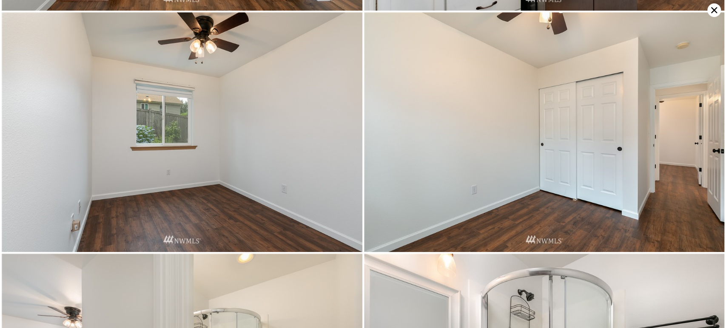
click at [720, 12] on icon at bounding box center [714, 10] width 14 height 14
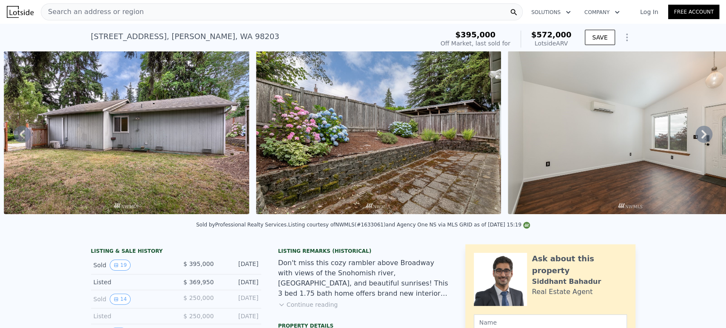
click at [250, 11] on div "Search an address or region" at bounding box center [282, 11] width 482 height 17
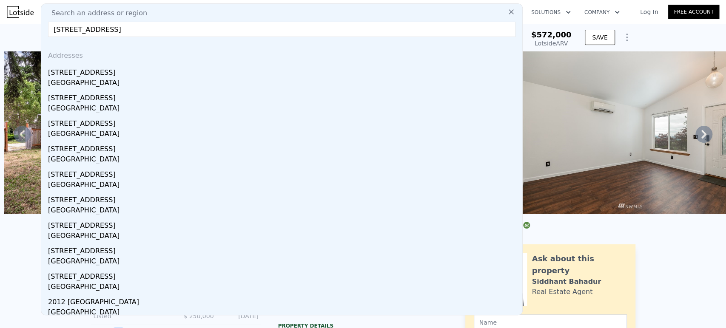
type input "[STREET_ADDRESS]"
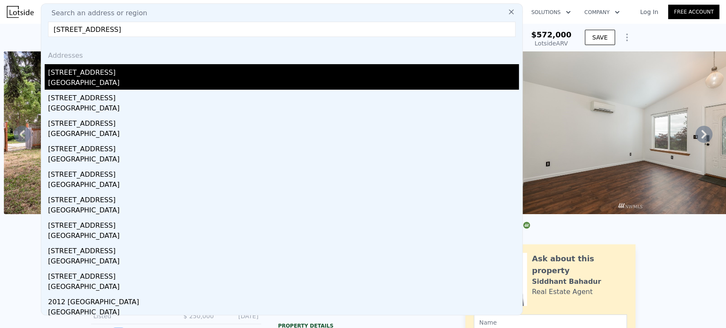
click at [233, 68] on div "[STREET_ADDRESS]" at bounding box center [283, 71] width 471 height 14
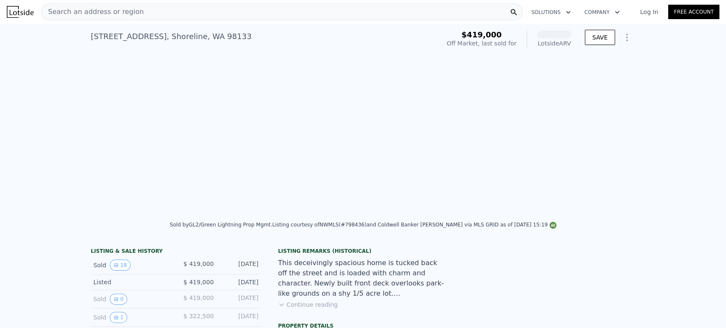
scroll to position [0, 973]
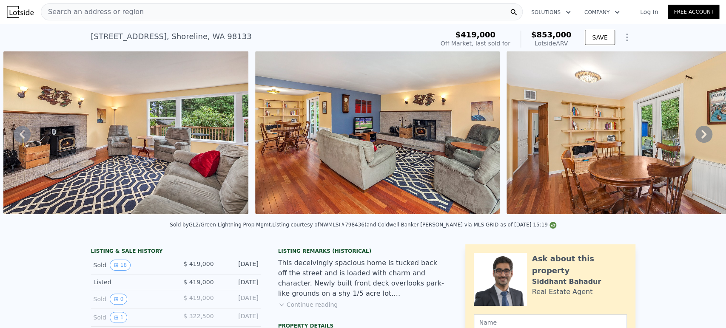
click at [701, 135] on icon at bounding box center [703, 134] width 5 height 9
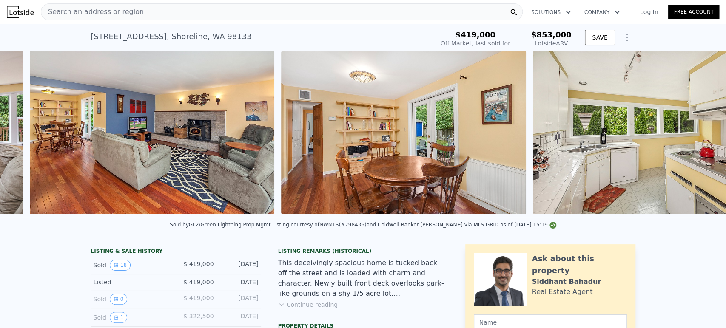
scroll to position [0, 1225]
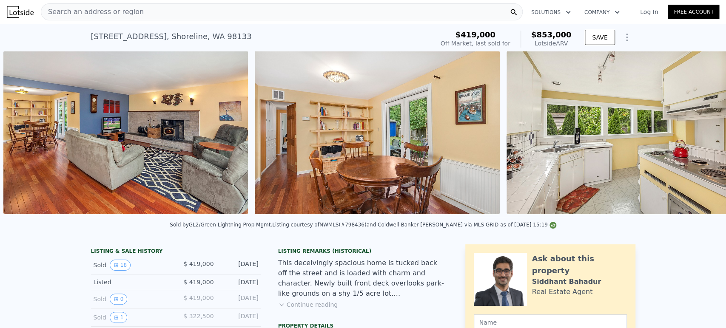
click at [695, 135] on img at bounding box center [628, 132] width 245 height 163
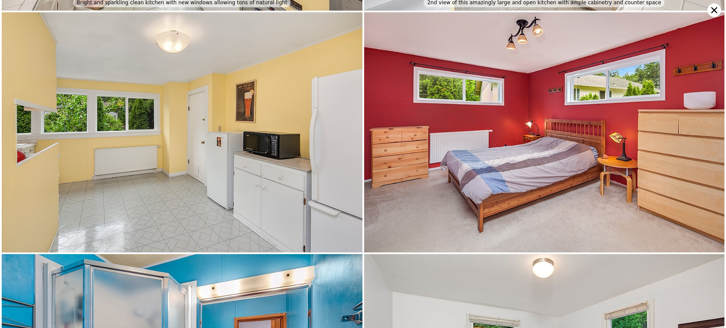
scroll to position [719, 0]
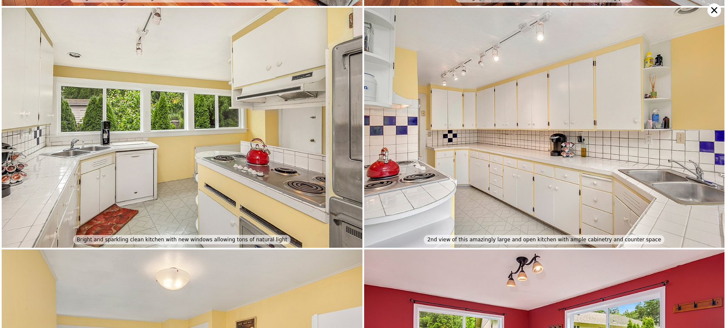
click at [710, 11] on icon at bounding box center [714, 10] width 14 height 14
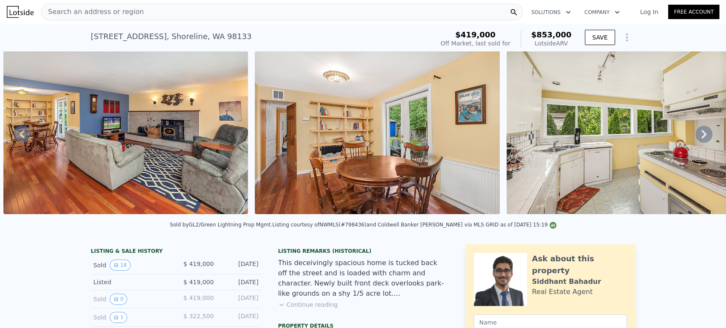
click at [276, 15] on div "Search an address or region" at bounding box center [282, 11] width 482 height 17
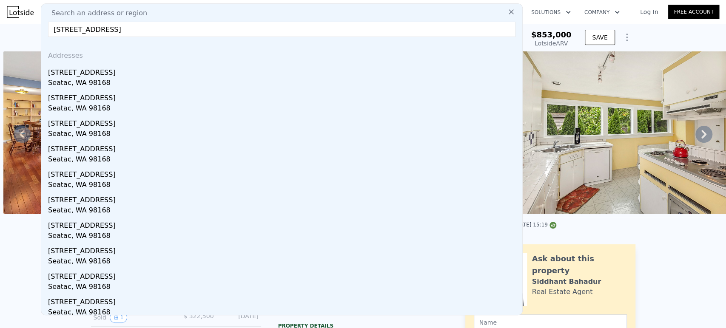
type input "[STREET_ADDRESS]"
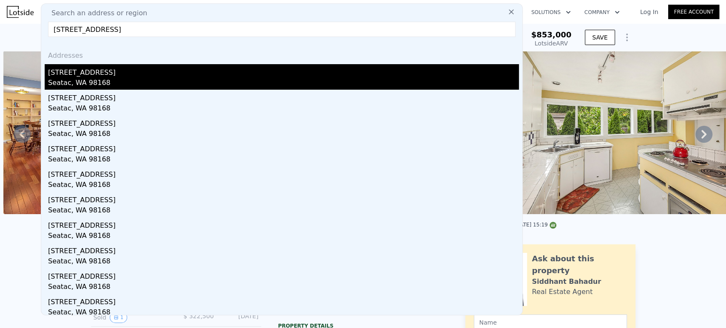
click at [249, 81] on div "Seatac, WA 98168" at bounding box center [283, 84] width 471 height 12
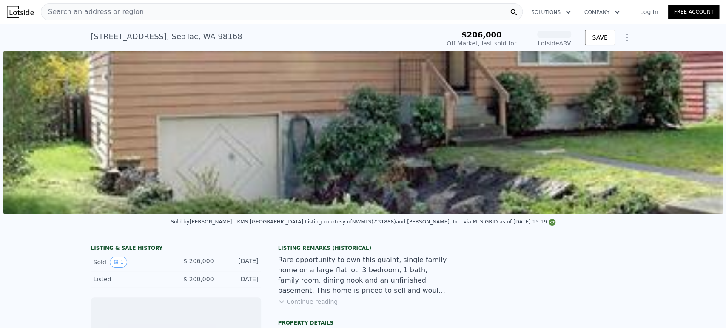
scroll to position [0, 389]
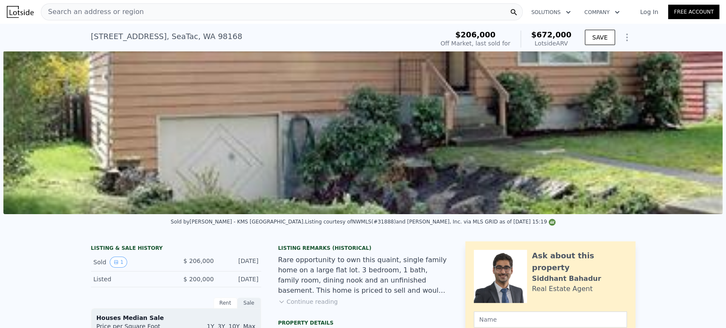
click at [324, 182] on img at bounding box center [362, 132] width 719 height 163
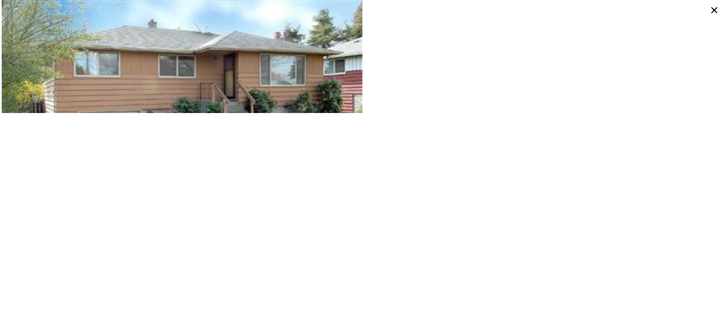
click at [711, 9] on icon at bounding box center [714, 10] width 14 height 14
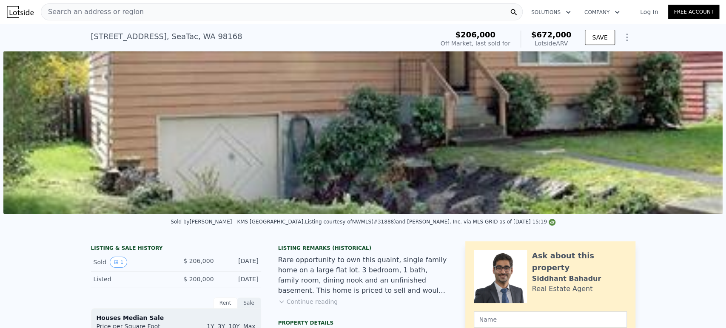
drag, startPoint x: 185, startPoint y: 267, endPoint x: 258, endPoint y: 266, distance: 73.6
copy div "$ 206,000 [DATE]"
click at [225, 13] on div "Search an address or region" at bounding box center [282, 11] width 482 height 17
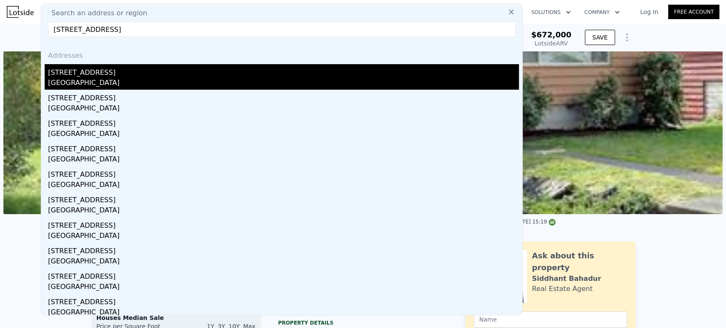
type input "[STREET_ADDRESS]"
click at [177, 79] on div "[GEOGRAPHIC_DATA]" at bounding box center [283, 84] width 471 height 12
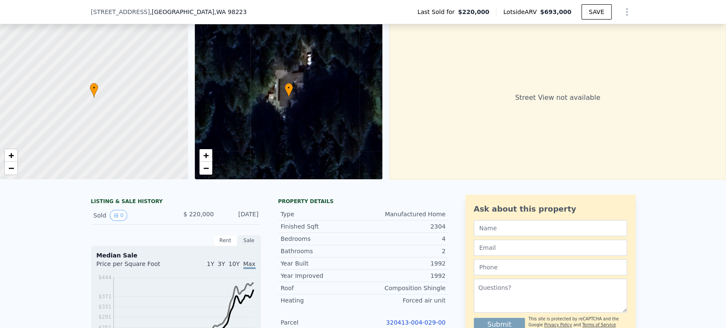
scroll to position [44, 0]
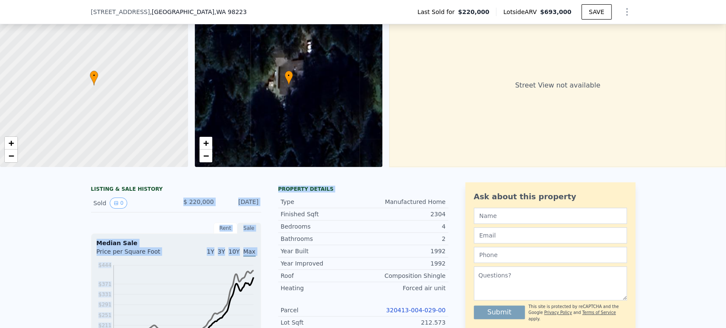
drag, startPoint x: 173, startPoint y: 210, endPoint x: 276, endPoint y: 210, distance: 102.9
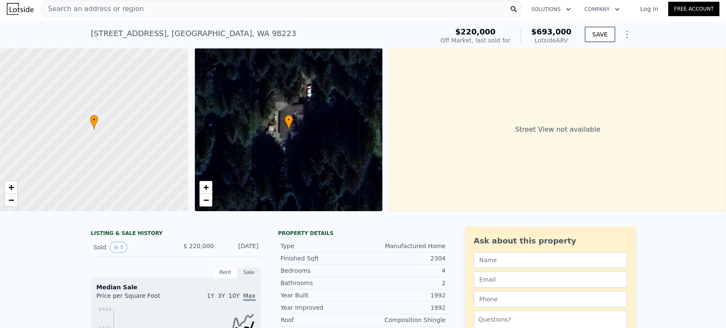
scroll to position [0, 0]
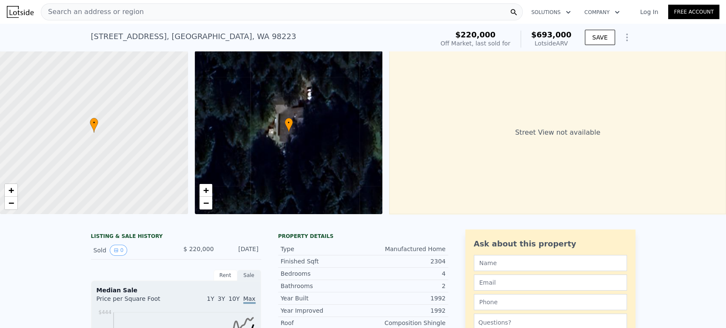
drag, startPoint x: 195, startPoint y: 256, endPoint x: 257, endPoint y: 255, distance: 62.1
click at [256, 6] on div "Search an address or region" at bounding box center [282, 11] width 482 height 17
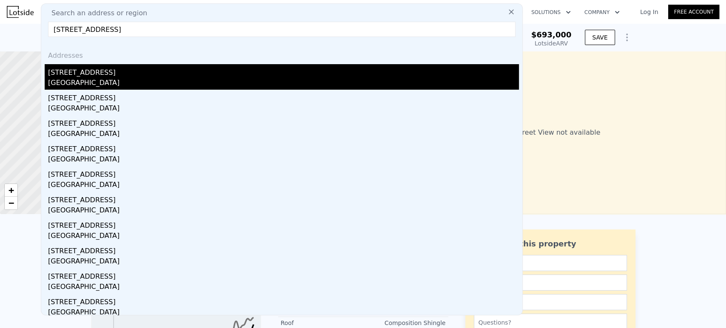
type input "[STREET_ADDRESS]"
click at [199, 71] on div "[STREET_ADDRESS]" at bounding box center [283, 71] width 471 height 14
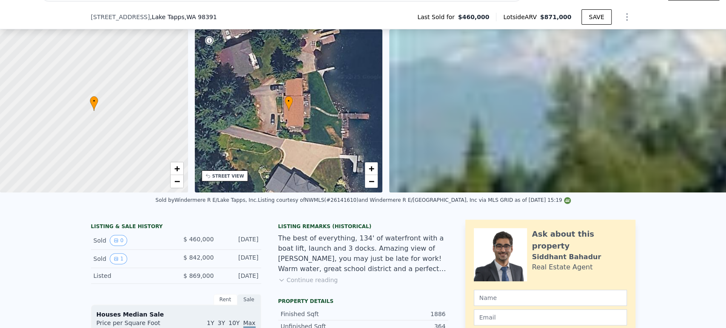
scroll to position [44, 0]
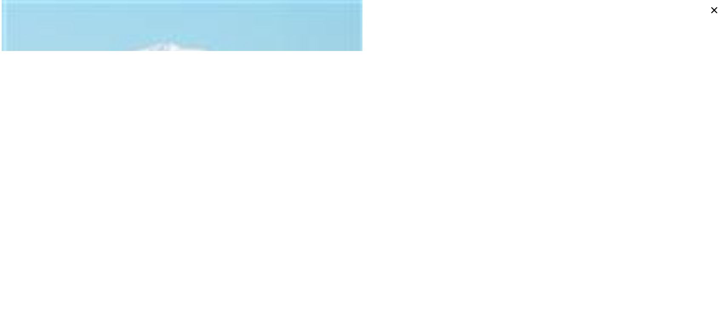
scroll to position [0, 0]
click at [711, 12] on icon at bounding box center [714, 10] width 6 height 6
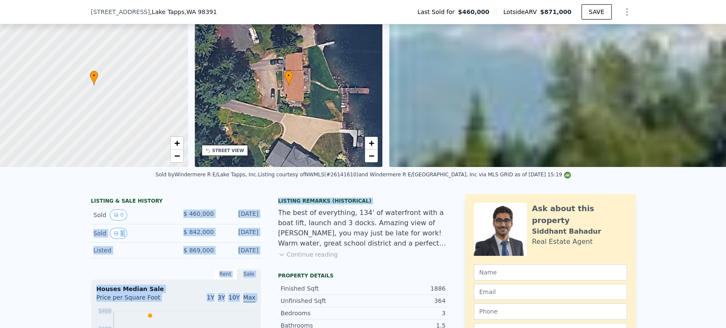
drag, startPoint x: 184, startPoint y: 220, endPoint x: 267, endPoint y: 223, distance: 83.4
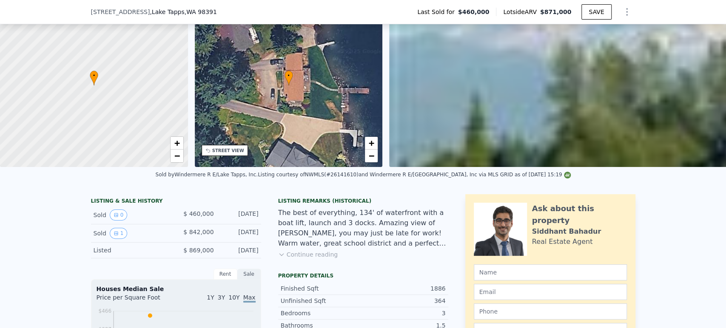
drag, startPoint x: 256, startPoint y: 221, endPoint x: 181, endPoint y: 218, distance: 75.3
click at [181, 218] on div "Sold 0 $ 460,000 [DATE]" at bounding box center [176, 215] width 170 height 18
copy div "$ 460,000 [DATE]"
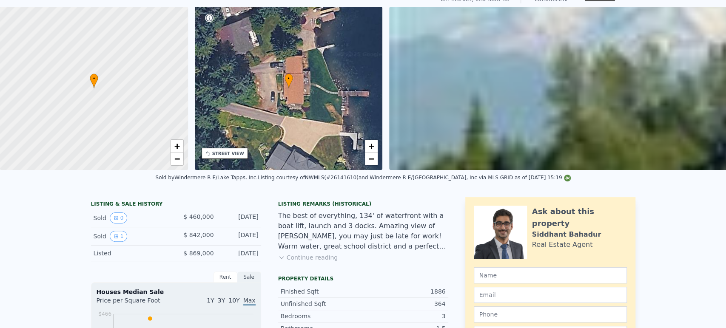
scroll to position [3, 0]
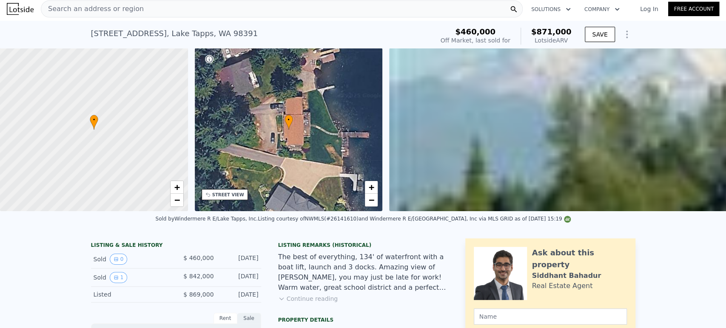
copy div "$ 460,000 [DATE]"
